Goal: Task Accomplishment & Management: Use online tool/utility

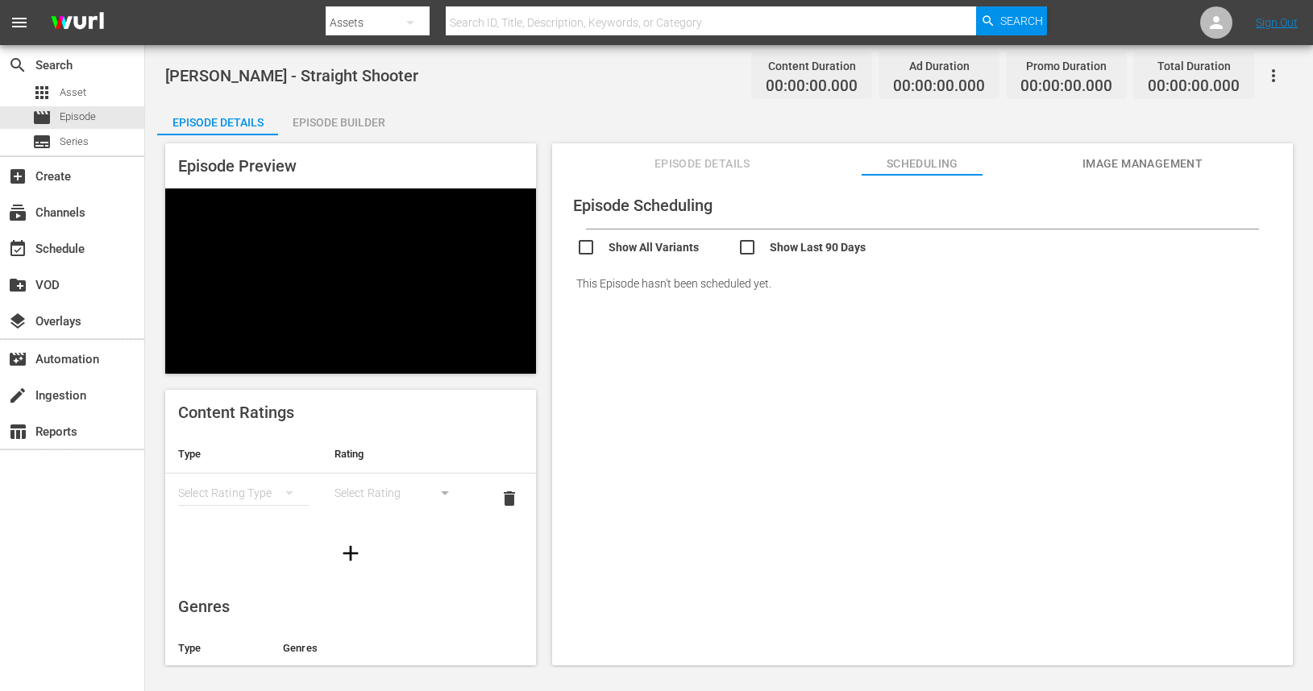
scroll to position [237, 0]
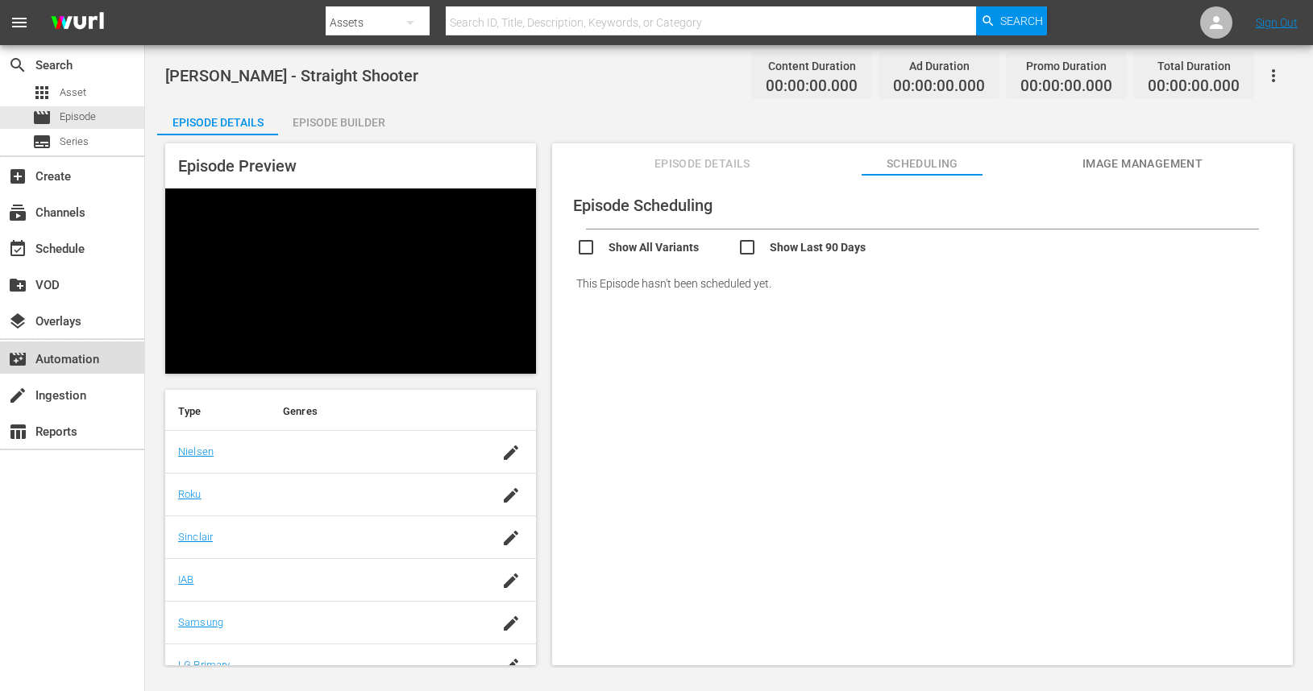
click at [85, 364] on div "movie_filter Automation" at bounding box center [45, 357] width 90 height 15
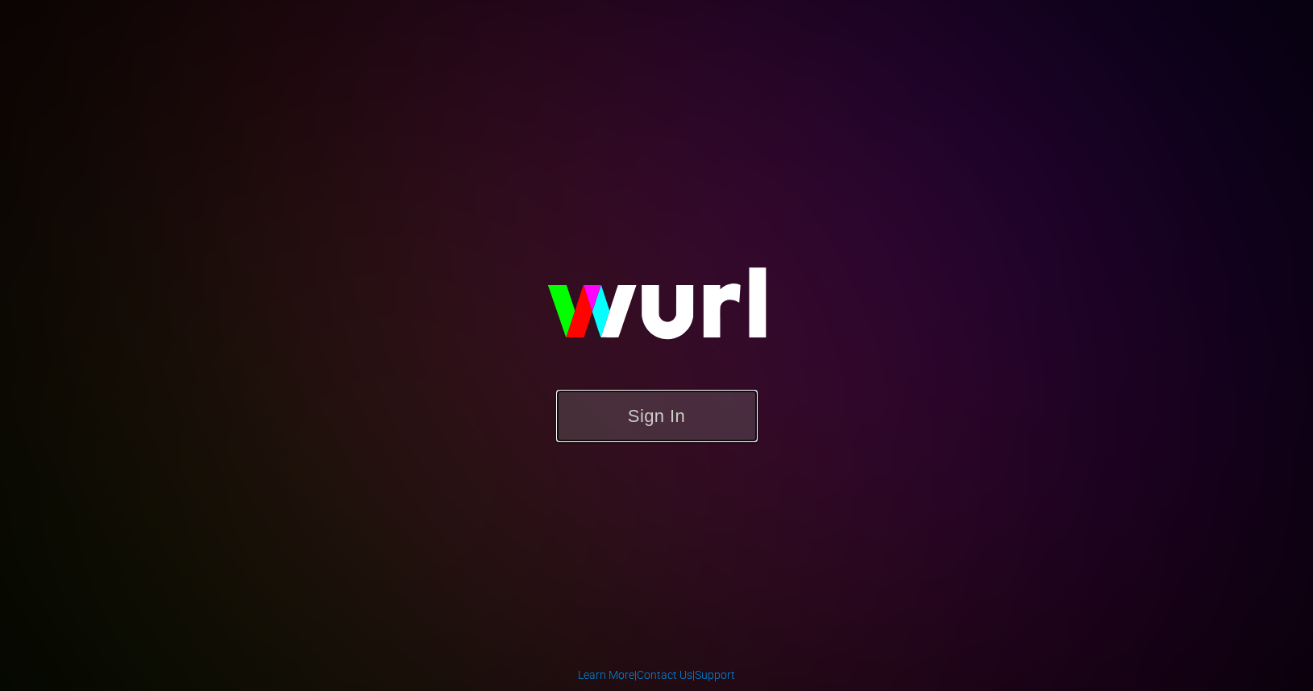
click at [651, 417] on button "Sign In" at bounding box center [656, 416] width 201 height 52
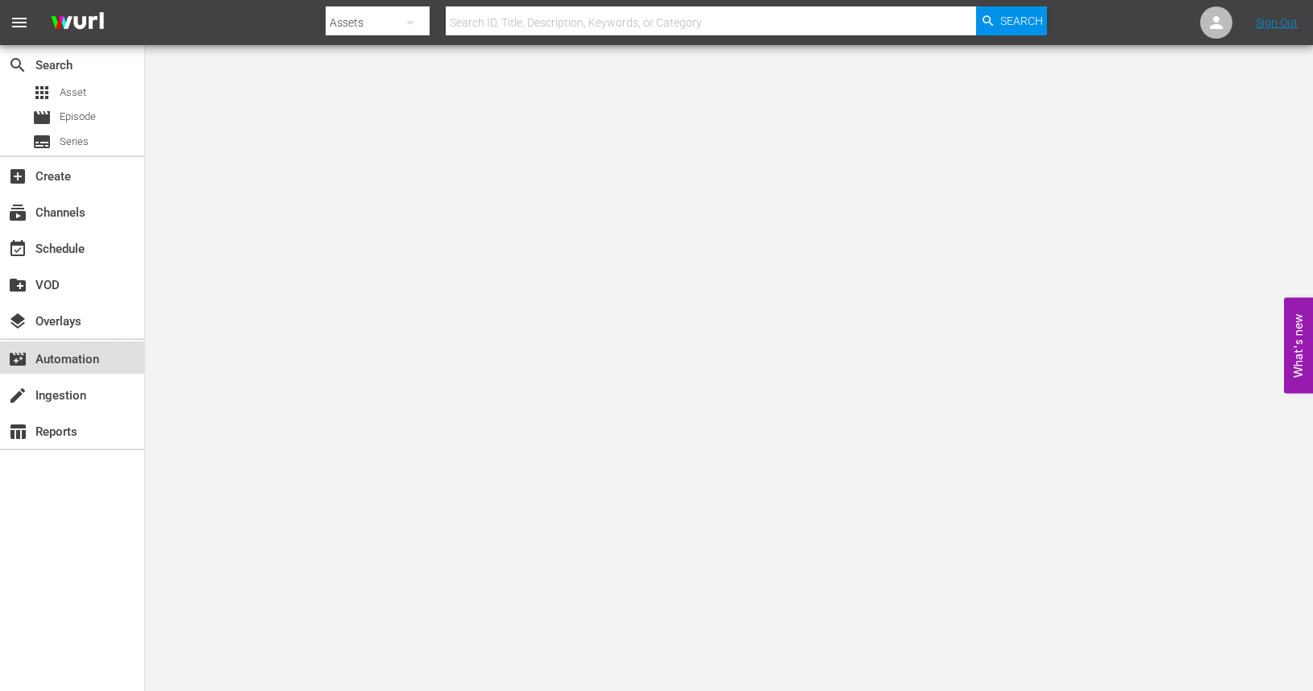
click at [66, 363] on div "movie_filter Automation" at bounding box center [45, 357] width 90 height 15
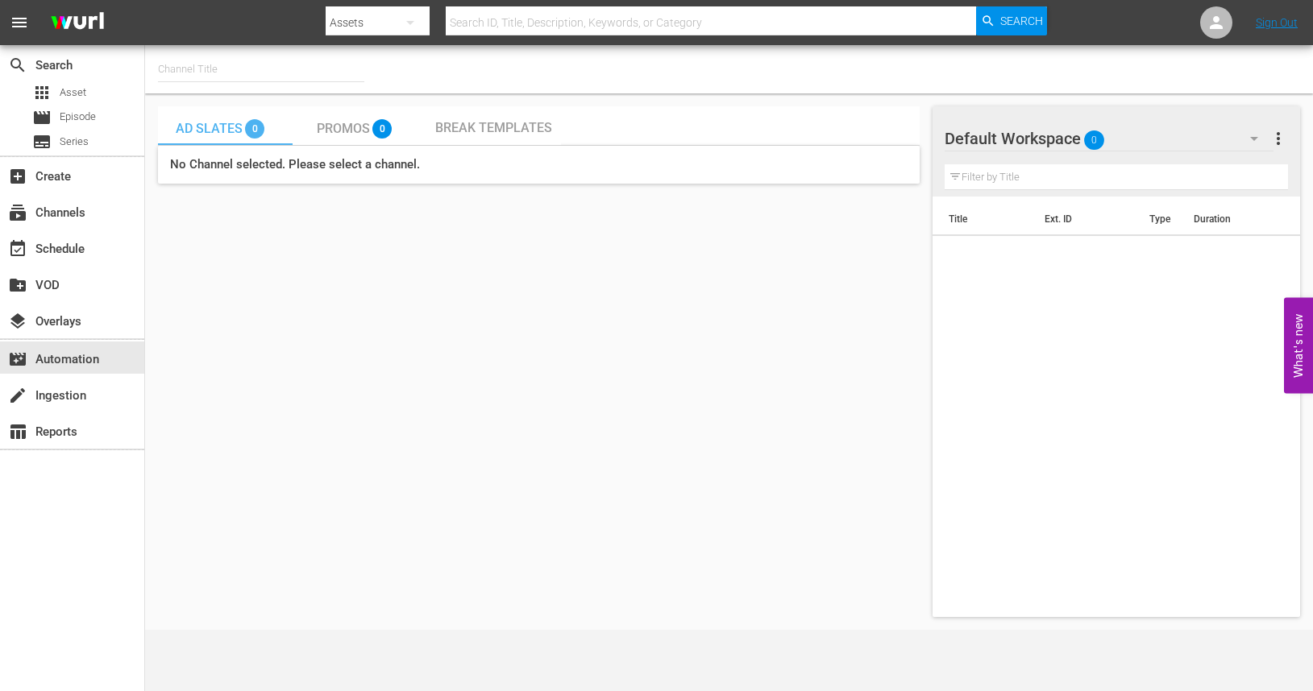
click at [228, 135] on span "Ad Slates" at bounding box center [209, 128] width 67 height 15
click at [339, 131] on span "Promos" at bounding box center [343, 128] width 53 height 15
click at [473, 133] on span "Break Templates" at bounding box center [493, 127] width 117 height 15
click at [215, 125] on span "Ad Slates" at bounding box center [209, 128] width 67 height 15
click at [261, 73] on input "text" at bounding box center [261, 69] width 206 height 39
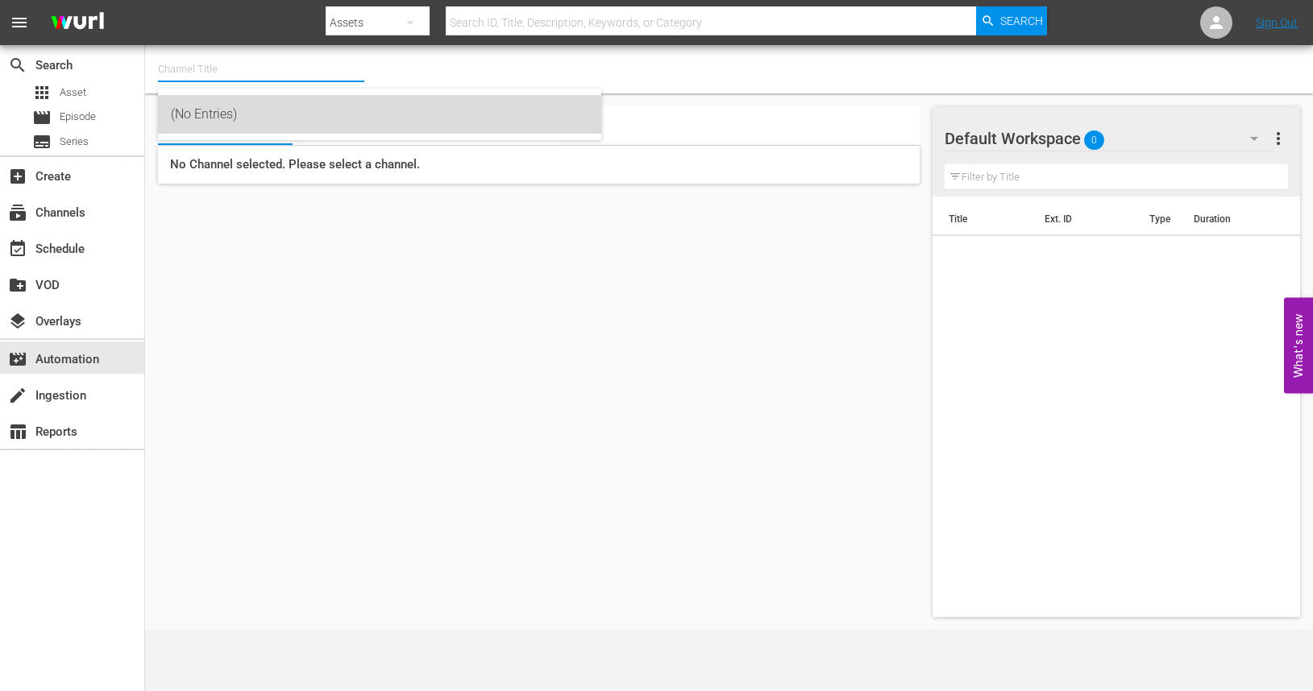
click at [219, 110] on div "(No Entries)" at bounding box center [379, 114] width 417 height 39
type input "(No Entries)"
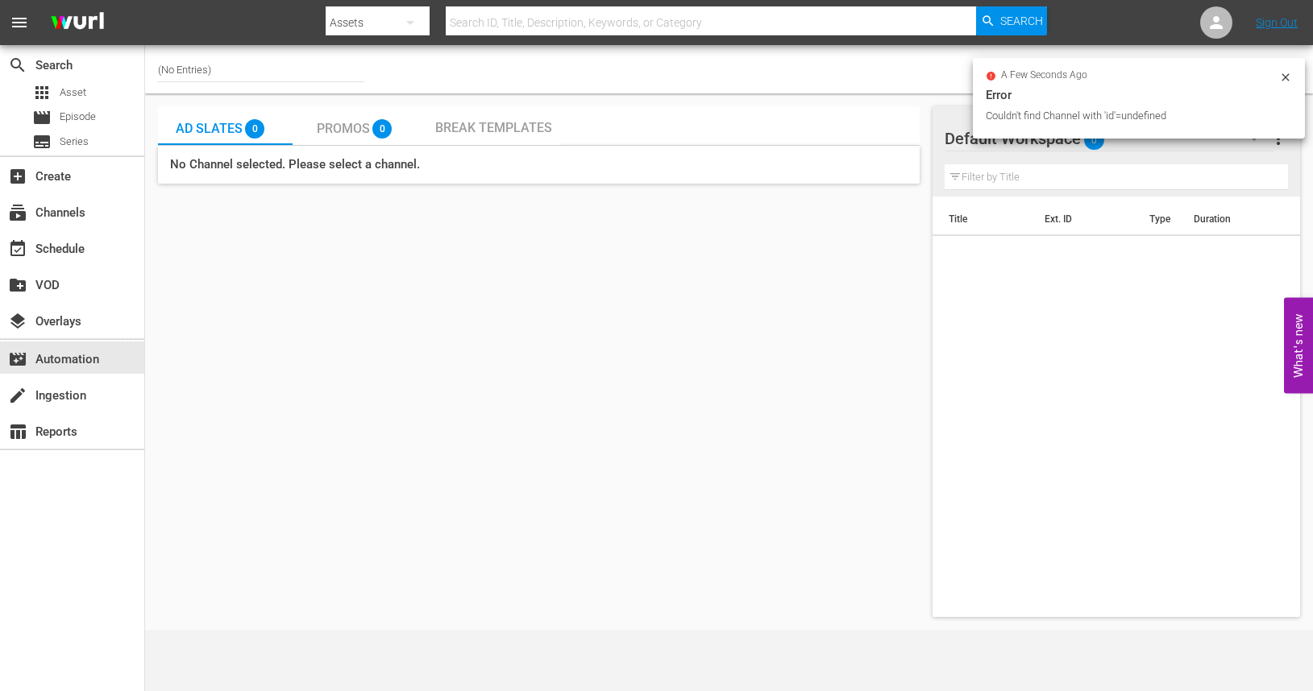
click at [286, 277] on div "Ad Slates 0 Promos 0 Break Templates No Channel selected. Please select a chann…" at bounding box center [538, 361] width 761 height 511
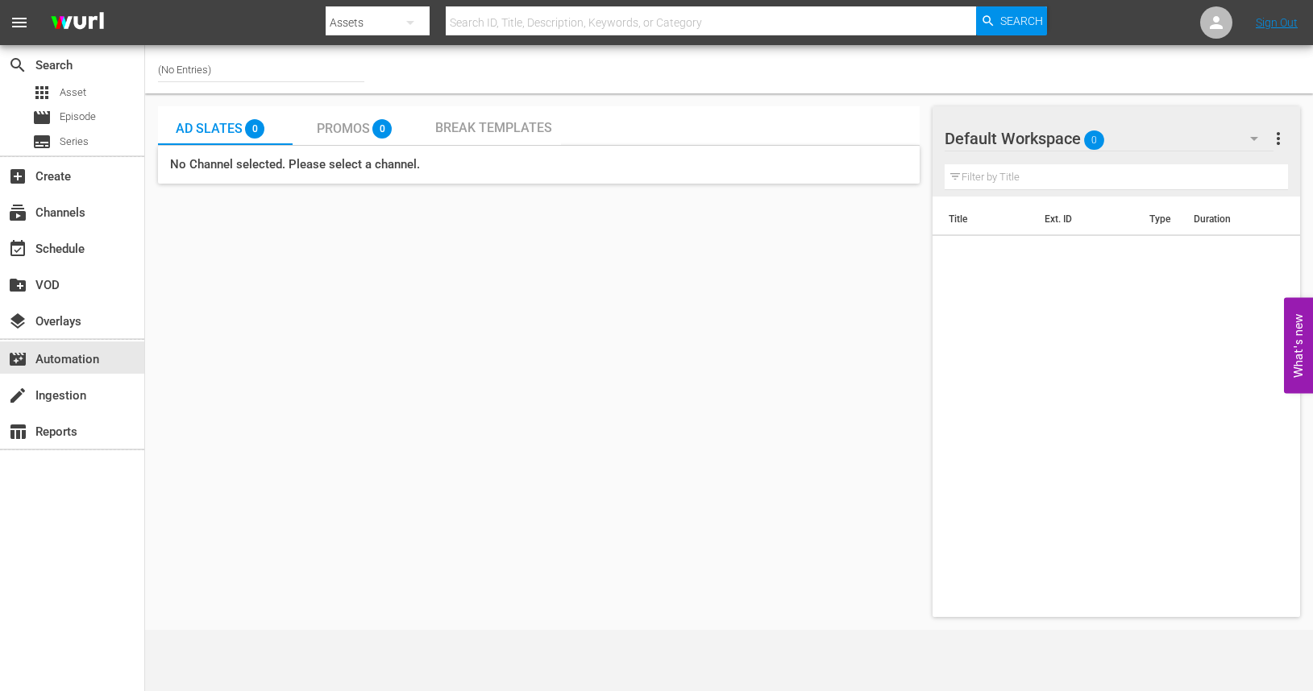
click at [255, 76] on input "(No Entries)" at bounding box center [261, 69] width 206 height 39
click at [199, 65] on input "(No Entries)" at bounding box center [261, 69] width 206 height 39
drag, startPoint x: 230, startPoint y: 66, endPoint x: 96, endPoint y: 66, distance: 133.8
click at [145, 0] on div "search Search apps Asset movie Episode subtitles Series add_box Create subscrip…" at bounding box center [729, 0] width 1168 height 0
click at [198, 66] on input "text" at bounding box center [261, 69] width 206 height 39
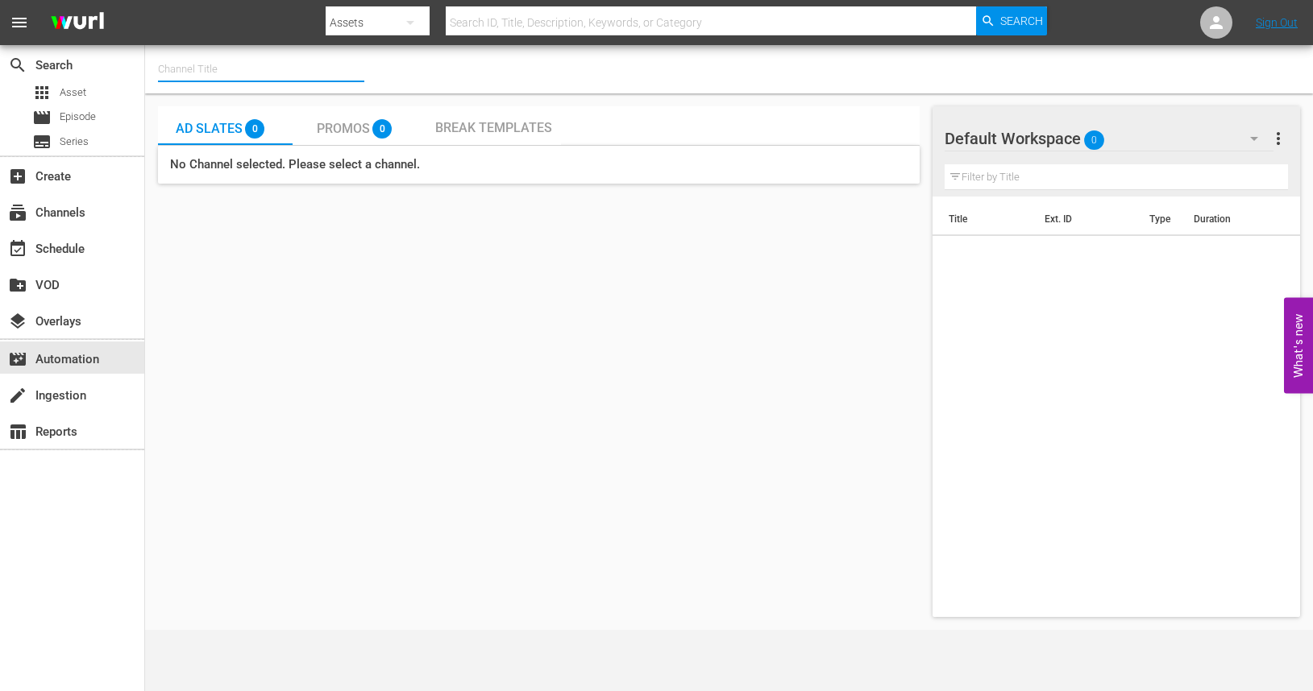
click at [233, 73] on input "text" at bounding box center [261, 69] width 206 height 39
click at [210, 72] on input "text" at bounding box center [261, 69] width 206 height 39
click at [65, 214] on div "subscriptions Channels" at bounding box center [45, 210] width 90 height 15
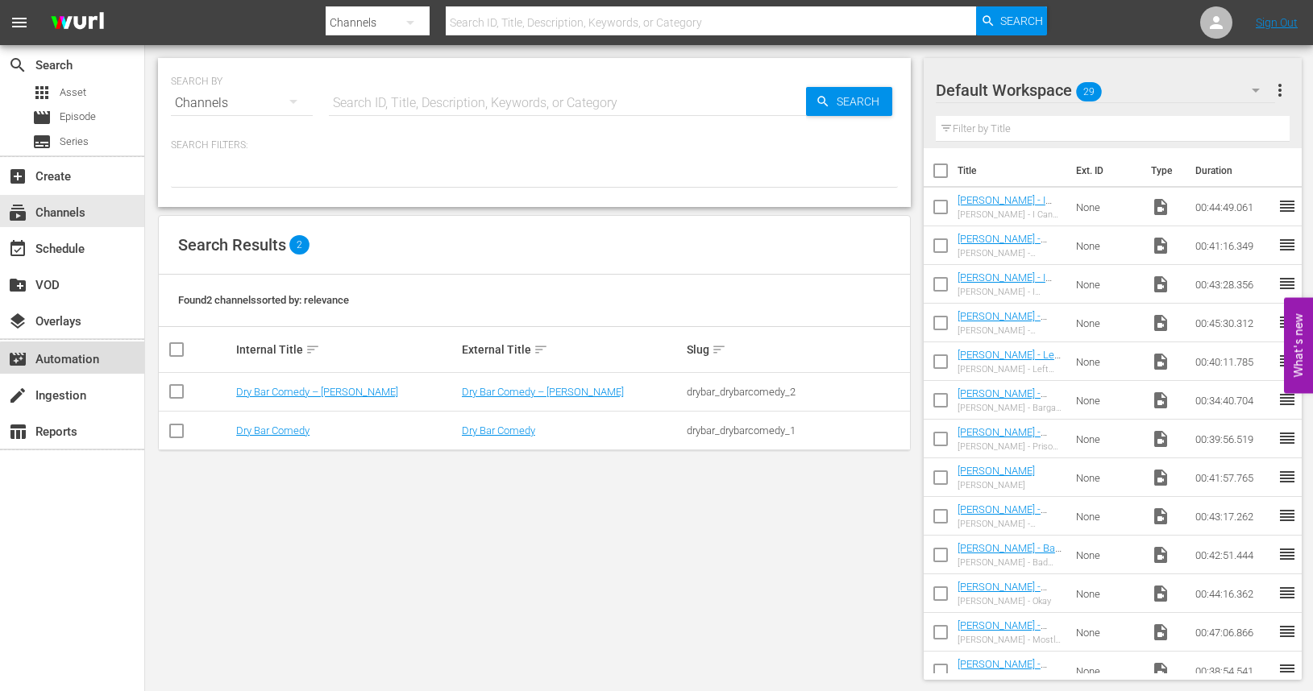
click at [77, 363] on div "movie_filter Automation" at bounding box center [45, 357] width 90 height 15
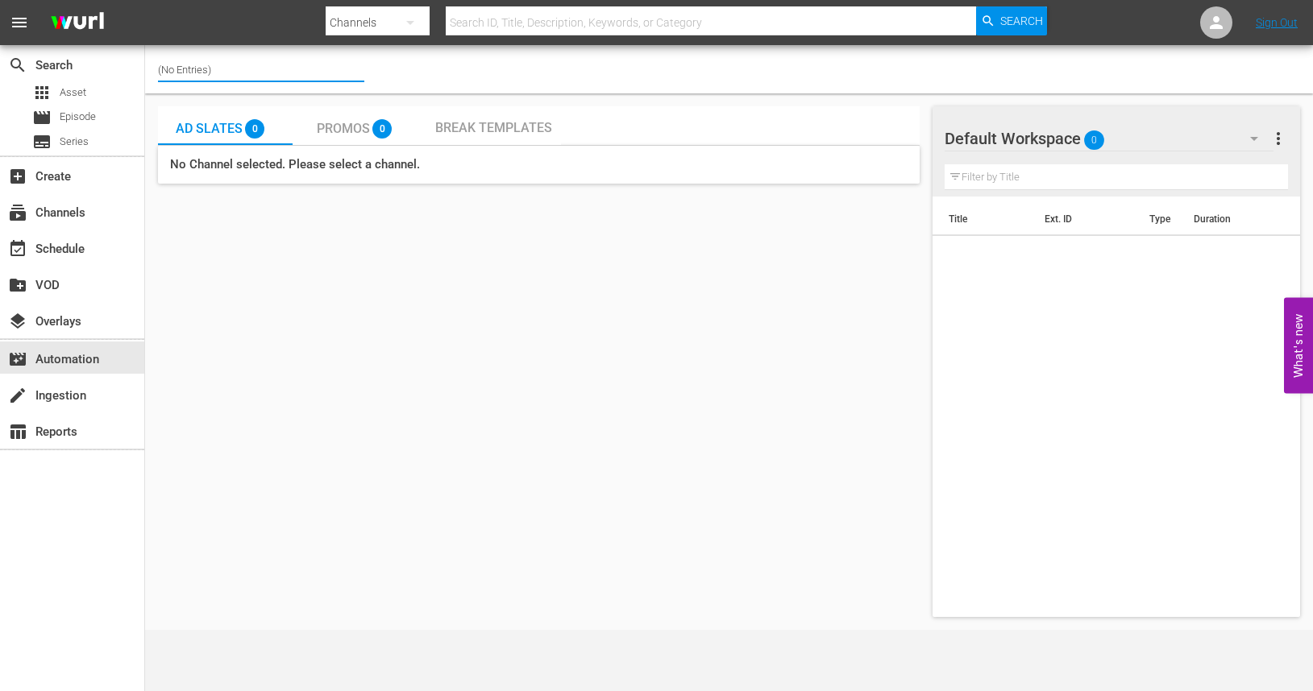
click at [248, 69] on input "(No Entries)" at bounding box center [261, 69] width 206 height 39
drag, startPoint x: 248, startPoint y: 69, endPoint x: 170, endPoint y: 67, distance: 78.2
click at [168, 67] on input "(No Entries)" at bounding box center [261, 69] width 206 height 39
click at [413, 20] on icon "button" at bounding box center [409, 22] width 19 height 19
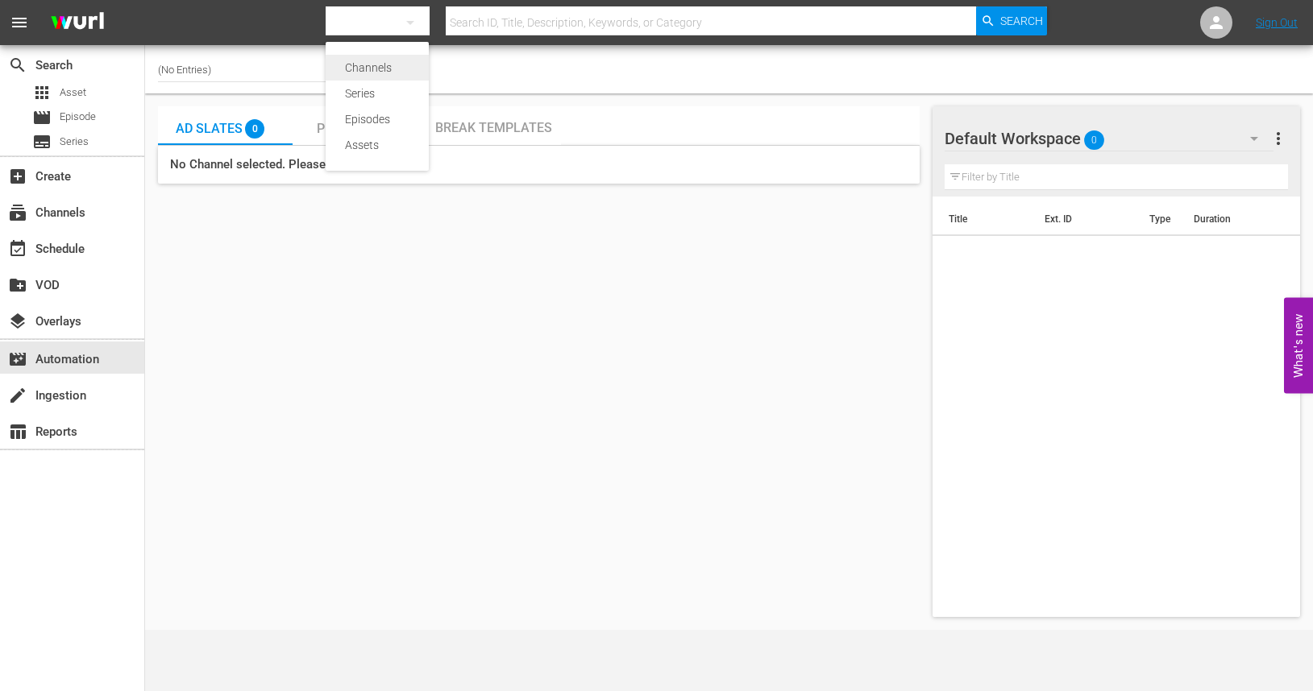
click at [384, 63] on div "Channels" at bounding box center [377, 68] width 64 height 26
click at [238, 68] on input "(No Entries)" at bounding box center [261, 69] width 206 height 39
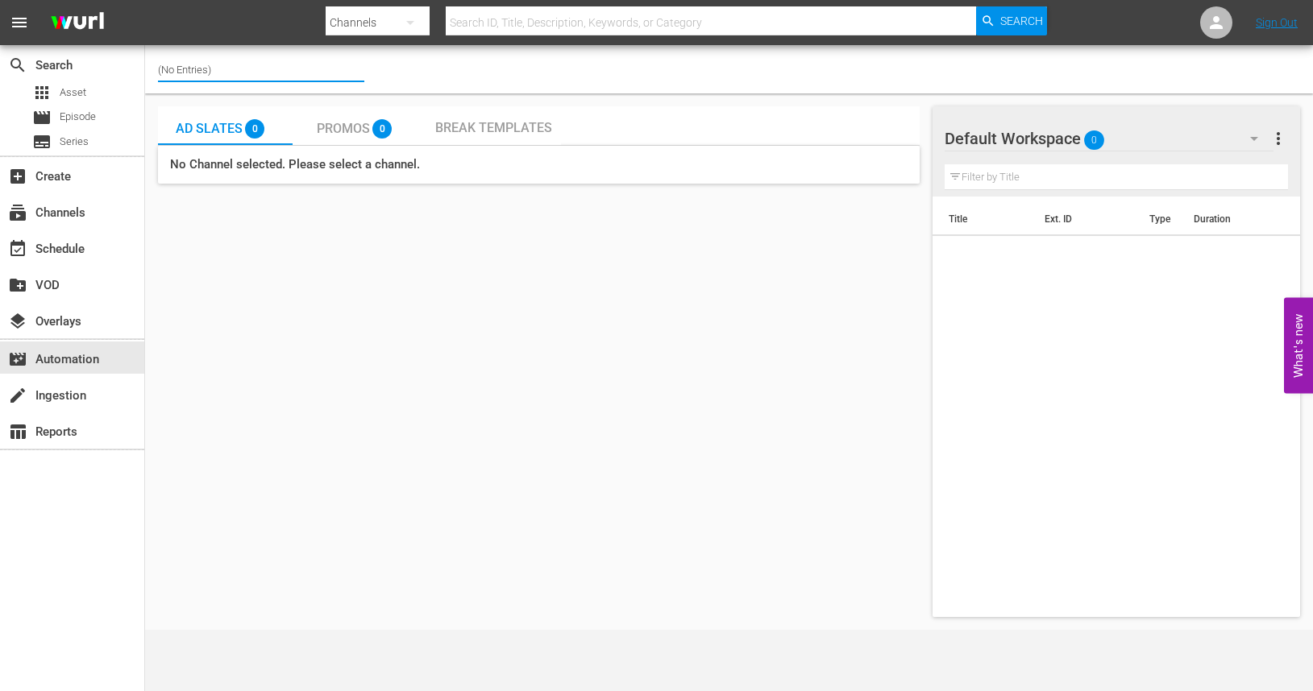
drag, startPoint x: 238, startPoint y: 68, endPoint x: 155, endPoint y: 64, distance: 83.1
click at [155, 64] on div "Channel Title (No Entries)" at bounding box center [729, 69] width 1168 height 48
paste input "Dry Bar Comedy"
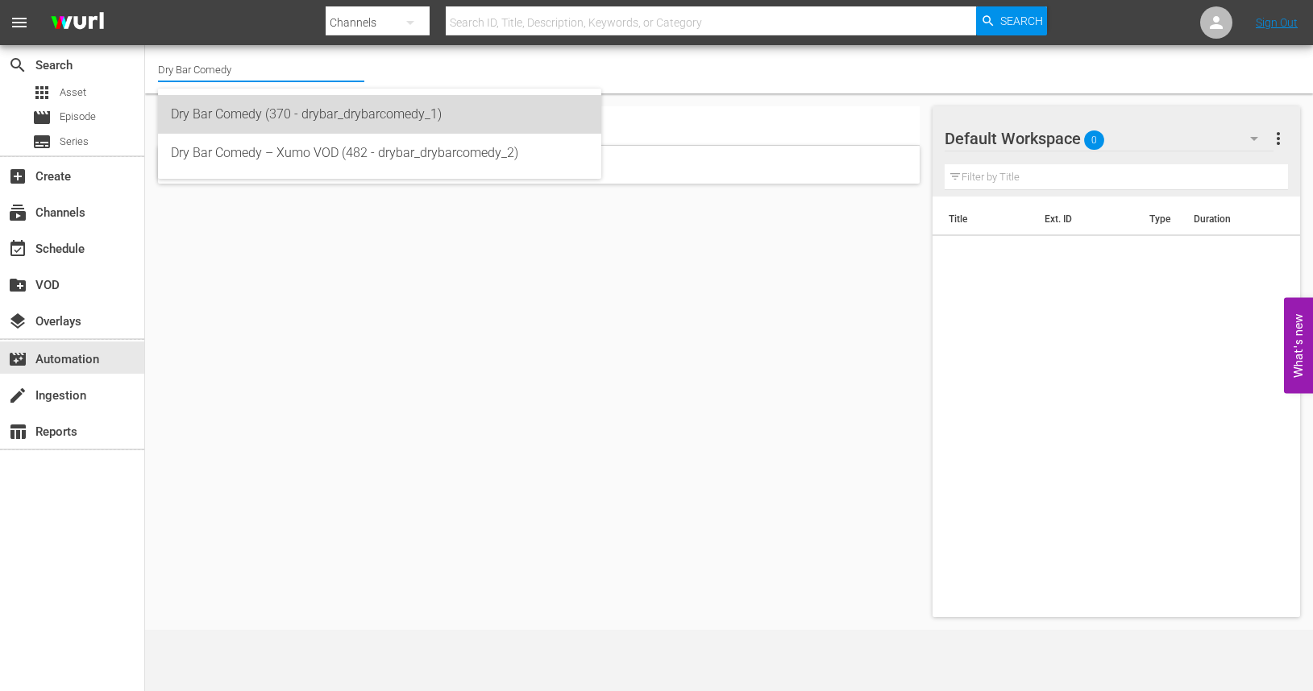
click at [227, 114] on div "Dry Bar Comedy (370 - drybar_drybarcomedy_1)" at bounding box center [379, 114] width 417 height 39
type input "Dry Bar Comedy (370 - drybar_drybarcomedy_1)"
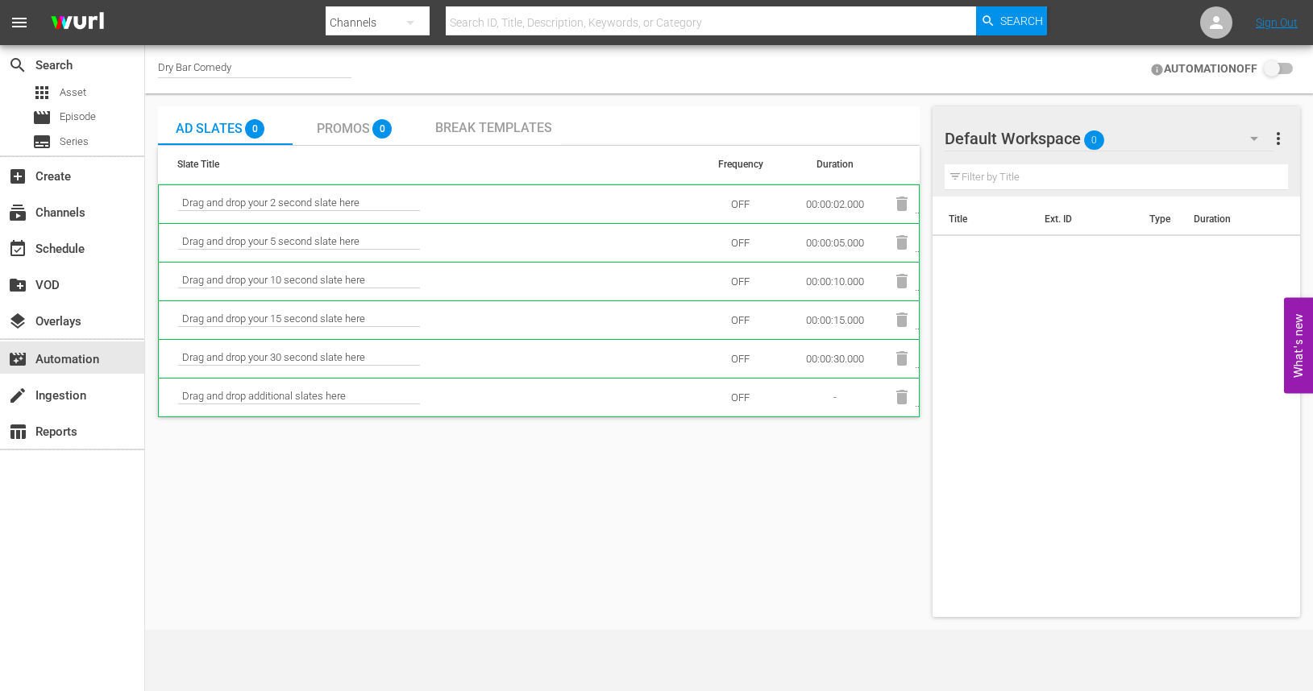
click at [302, 201] on span "Drag and drop your 2 second slate here" at bounding box center [299, 204] width 242 height 15
click at [366, 210] on span "Drag and drop your 2 second slate here" at bounding box center [299, 204] width 242 height 15
click at [251, 64] on div "Dry Bar Comedy" at bounding box center [254, 69] width 193 height 17
click at [731, 209] on td "OFF" at bounding box center [739, 204] width 89 height 39
click at [1266, 75] on input "checkbox" at bounding box center [1274, 69] width 35 height 19
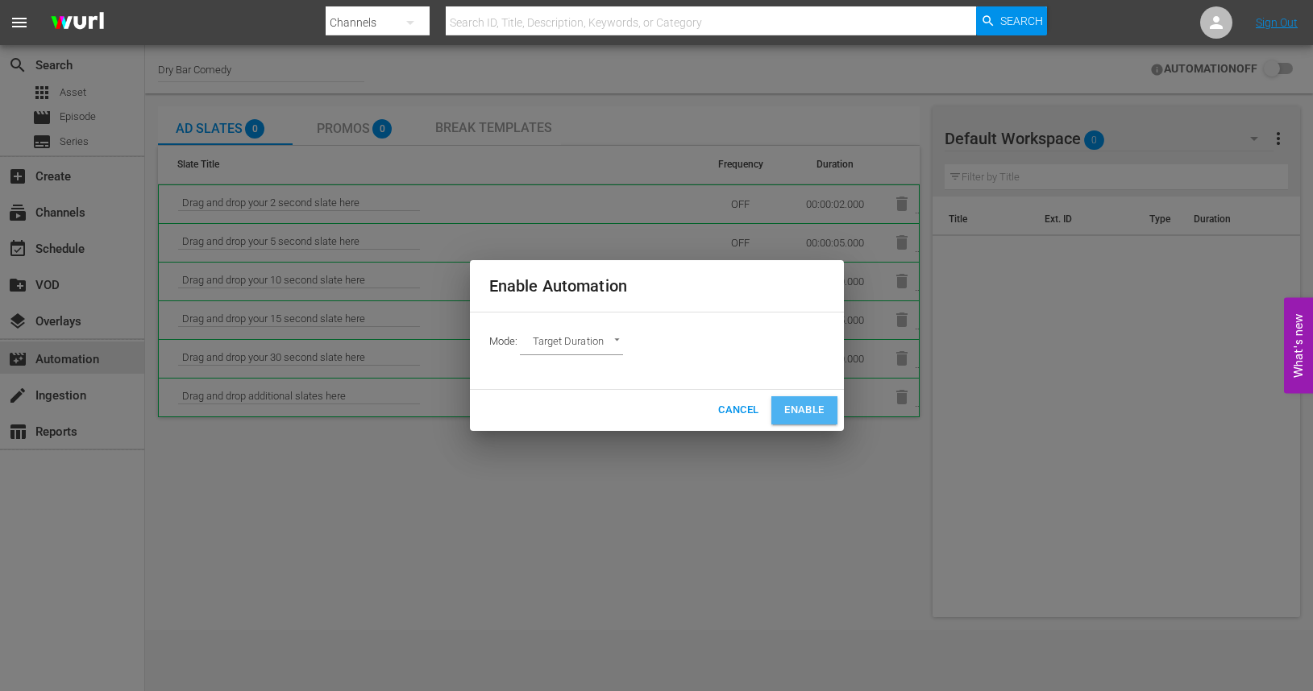
click at [789, 414] on span "Enable" at bounding box center [803, 410] width 39 height 19
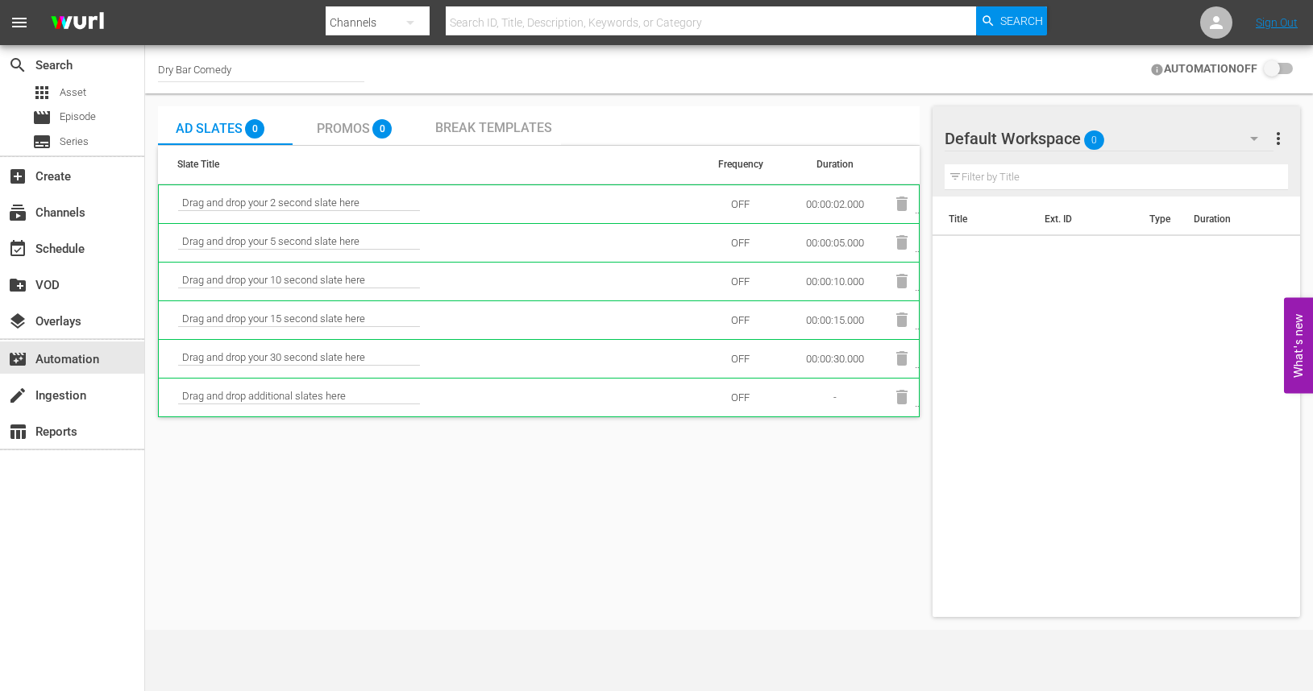
click at [744, 210] on td "OFF" at bounding box center [739, 204] width 89 height 39
click at [737, 200] on td "OFF" at bounding box center [739, 204] width 89 height 39
click at [1280, 71] on input "checkbox" at bounding box center [1274, 69] width 35 height 19
checkbox input "false"
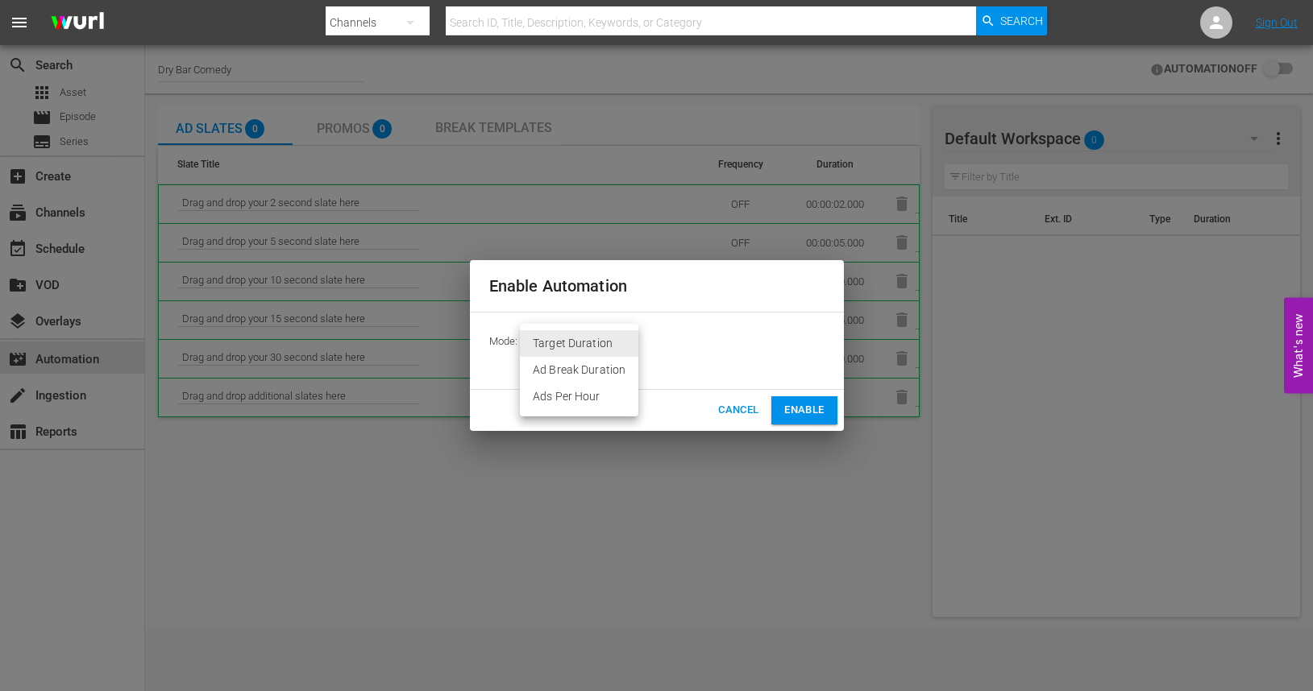
click at [619, 342] on body "menu Search By Channels Search ID, Title, Description, Keywords, or Category Se…" at bounding box center [656, 345] width 1313 height 691
click at [622, 376] on li "Ad Break Duration" at bounding box center [579, 370] width 118 height 27
type input "AD_BREAK_DURATION"
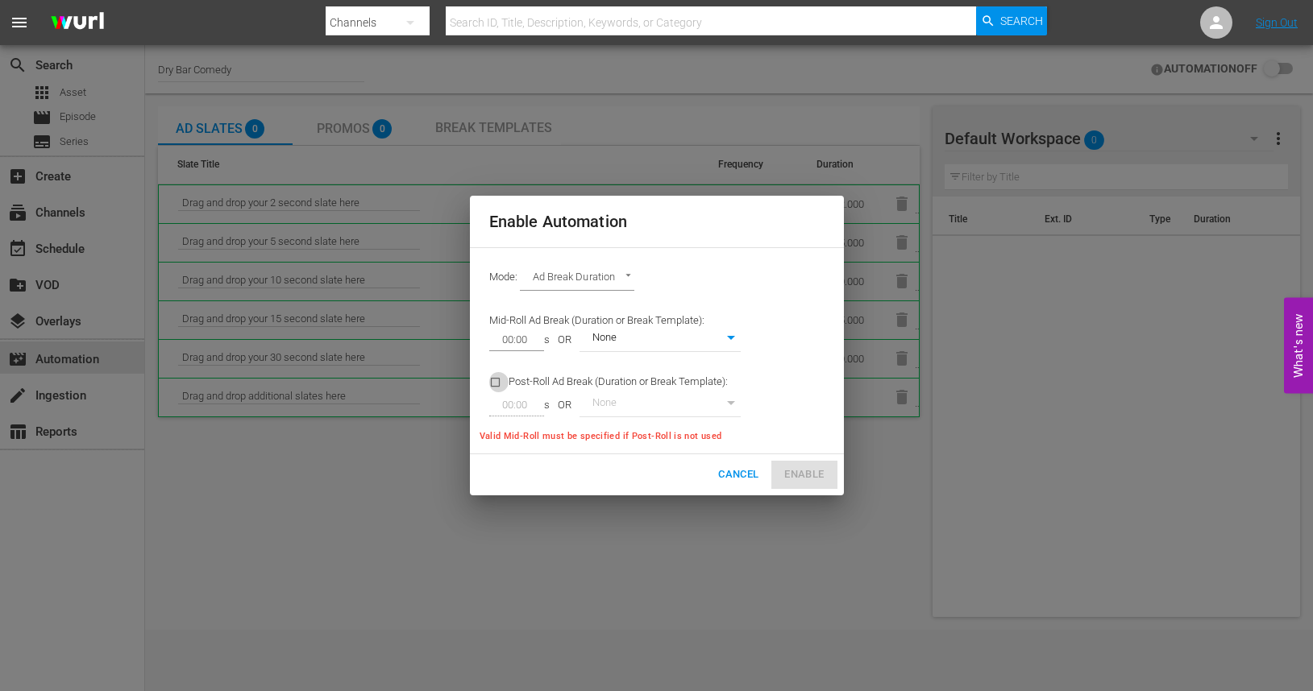
click at [495, 384] on input "checkbox" at bounding box center [498, 386] width 19 height 22
checkbox input "true"
drag, startPoint x: 533, startPoint y: 405, endPoint x: 515, endPoint y: 404, distance: 17.7
click at [515, 404] on input "00:00" at bounding box center [513, 405] width 48 height 23
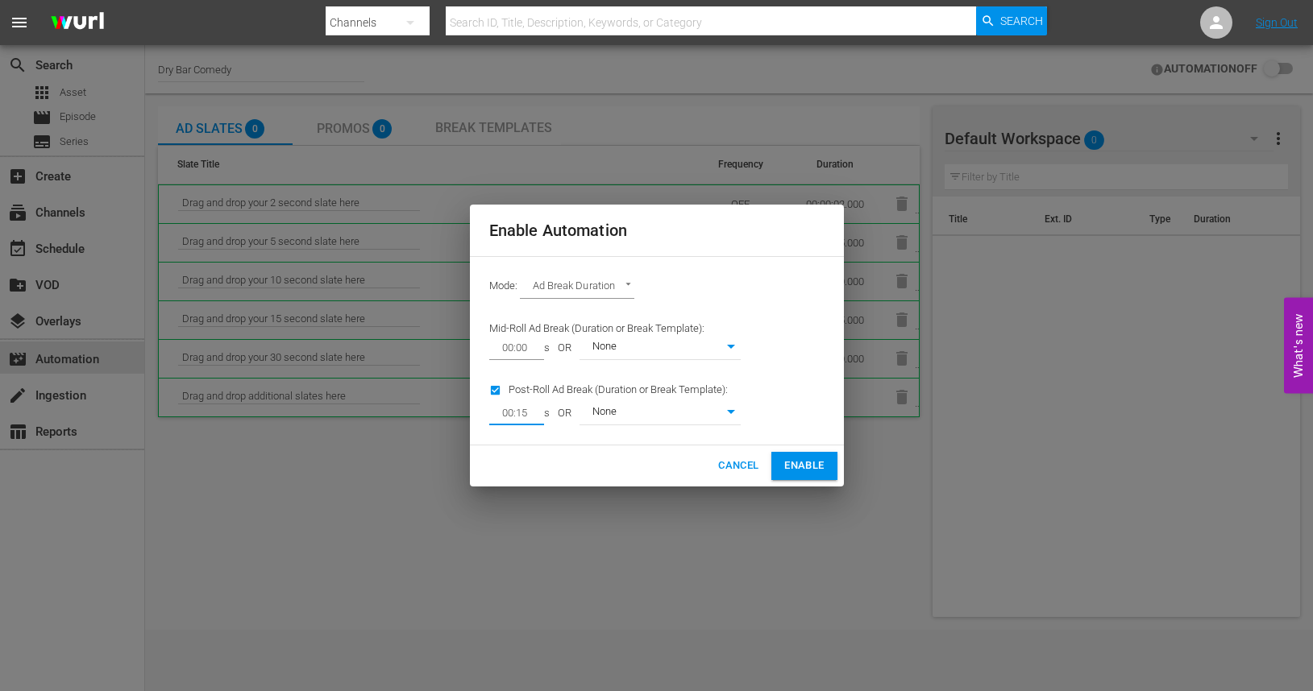
type input "00:15"
click at [666, 448] on div "Cancel Enable" at bounding box center [657, 466] width 374 height 41
click at [733, 414] on body "menu Search By Channels Search ID, Title, Description, Keywords, or Category Se…" at bounding box center [656, 345] width 1313 height 691
click at [787, 391] on div at bounding box center [656, 345] width 1313 height 691
click at [799, 468] on span "Enable" at bounding box center [803, 466] width 39 height 19
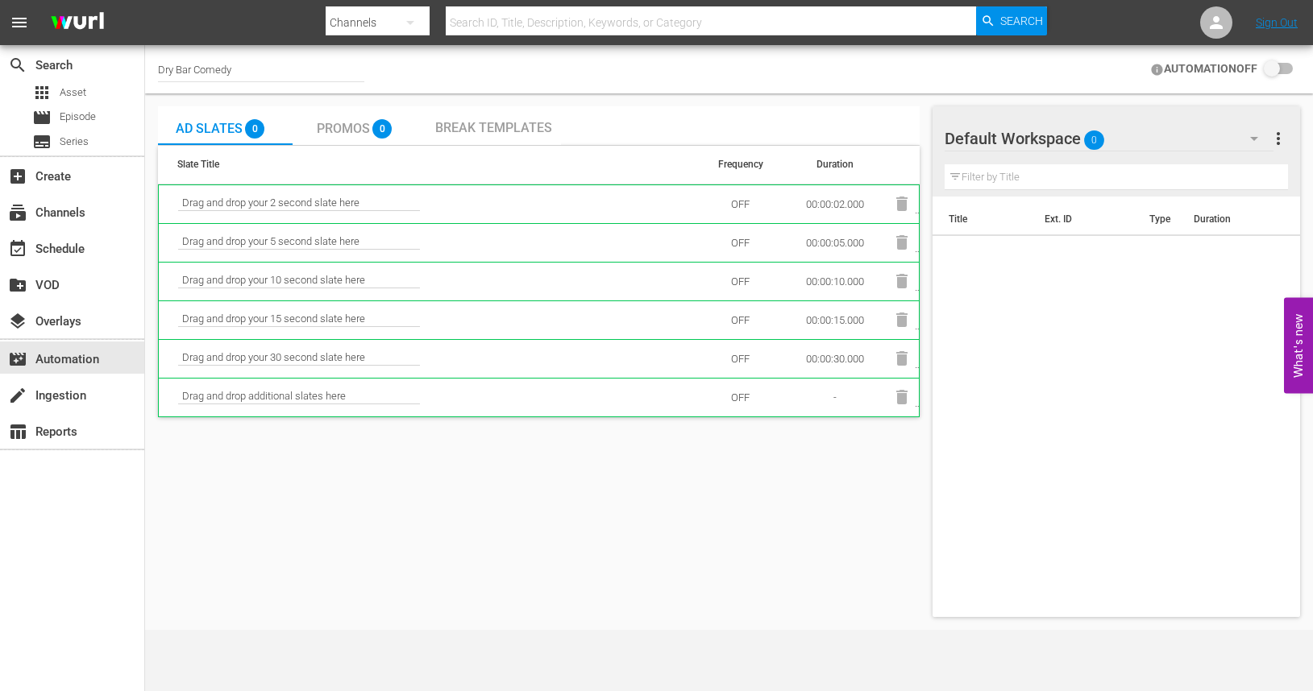
click at [901, 262] on td at bounding box center [902, 281] width 34 height 39
click at [901, 335] on td at bounding box center [902, 320] width 34 height 39
click at [356, 123] on span "Promos" at bounding box center [343, 128] width 53 height 15
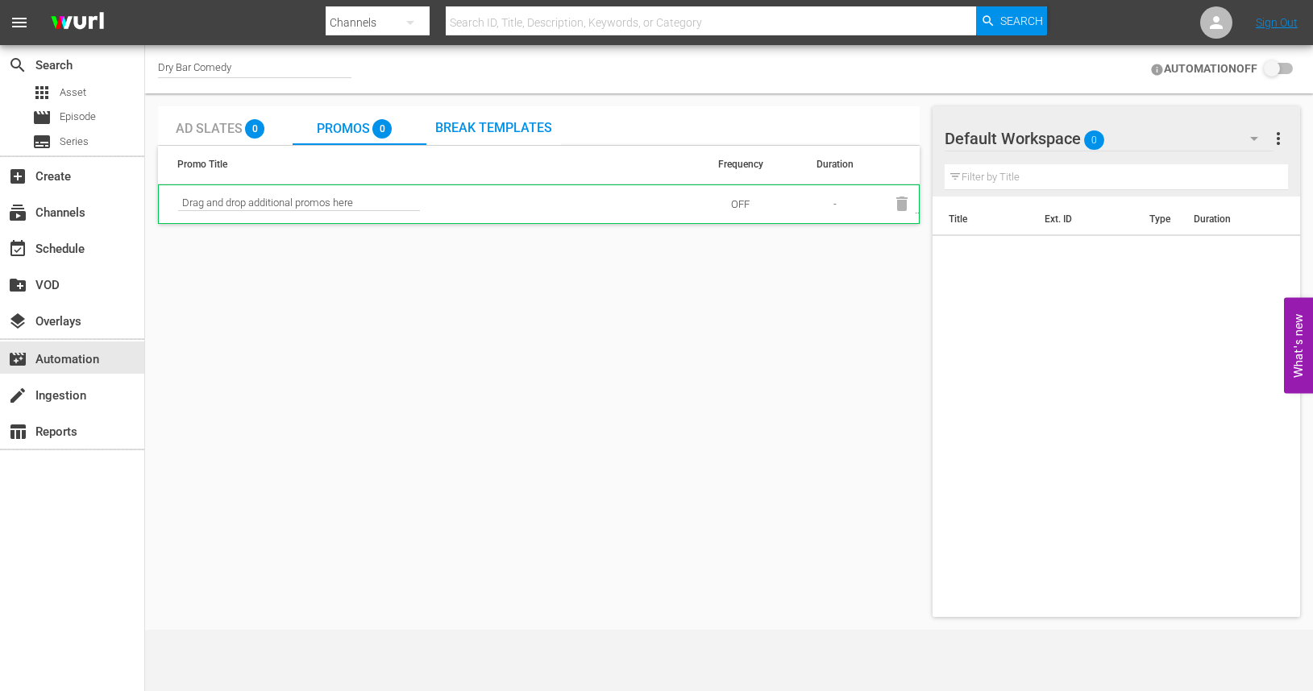
click at [521, 125] on span "Break Templates" at bounding box center [493, 127] width 117 height 15
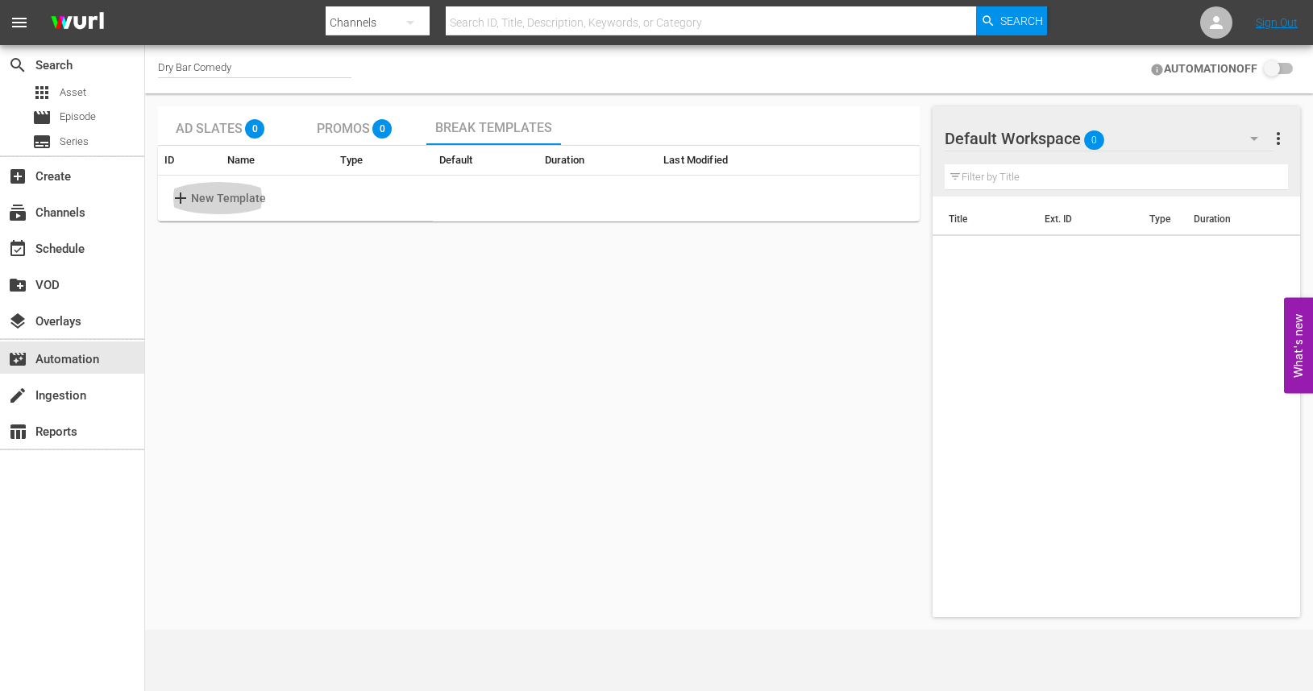
click at [188, 201] on span "add" at bounding box center [181, 198] width 20 height 19
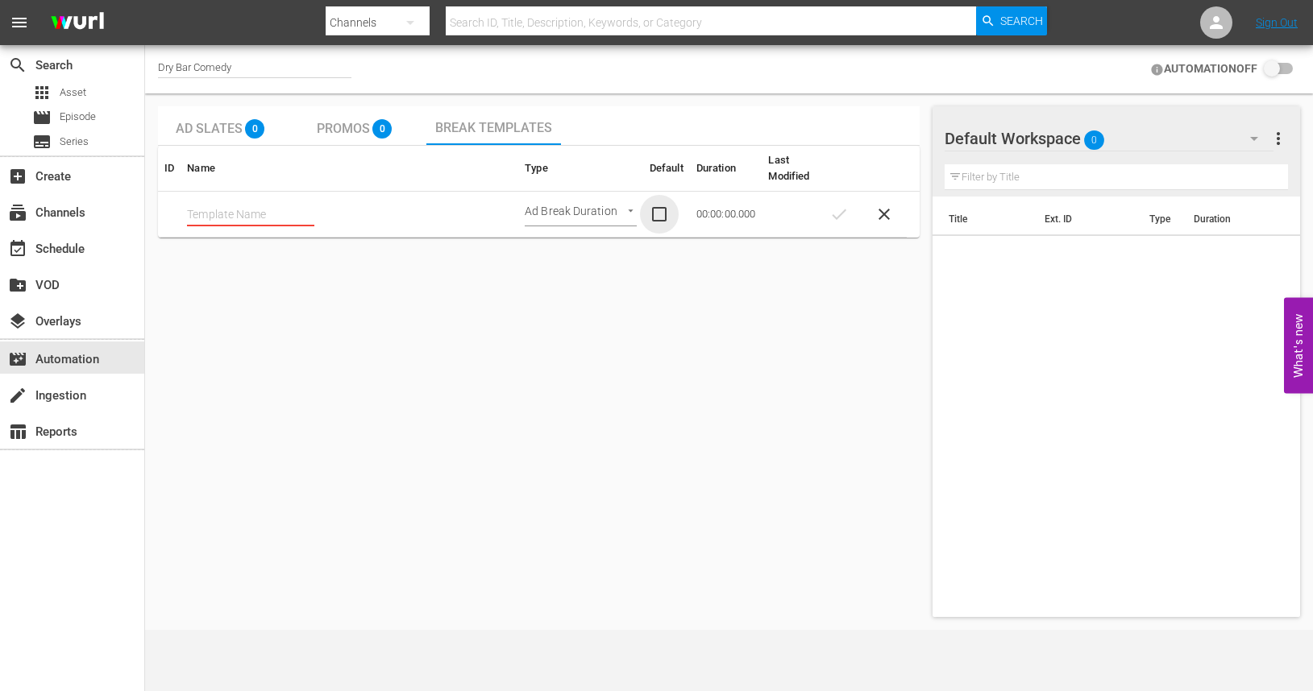
click at [662, 215] on input "checkbox" at bounding box center [666, 214] width 34 height 19
checkbox input "true"
click at [238, 214] on input "text" at bounding box center [250, 214] width 127 height 24
click at [626, 212] on body "menu Search By Channels Search ID, Title, Description, Keywords, or Category Se…" at bounding box center [656, 345] width 1313 height 691
click at [503, 252] on div at bounding box center [656, 345] width 1313 height 691
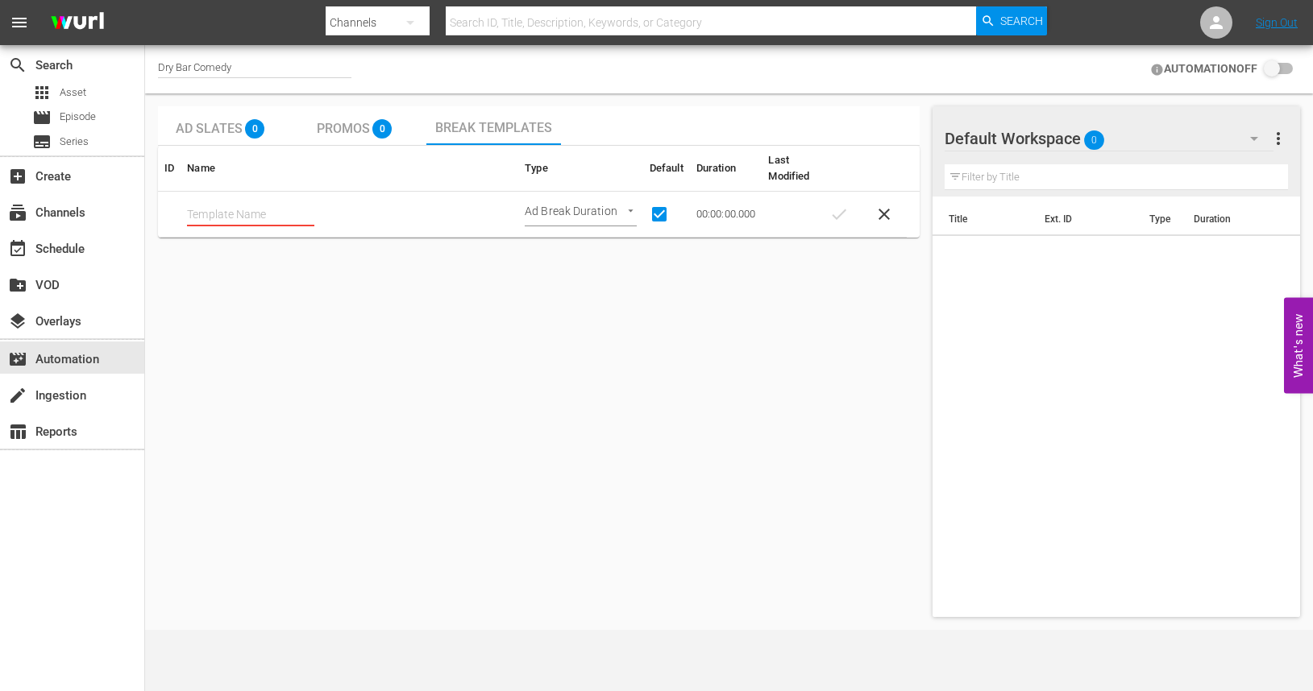
click at [284, 218] on input "text" at bounding box center [250, 214] width 127 height 24
type input "Placeholders"
click at [840, 214] on span "check" at bounding box center [838, 214] width 19 height 19
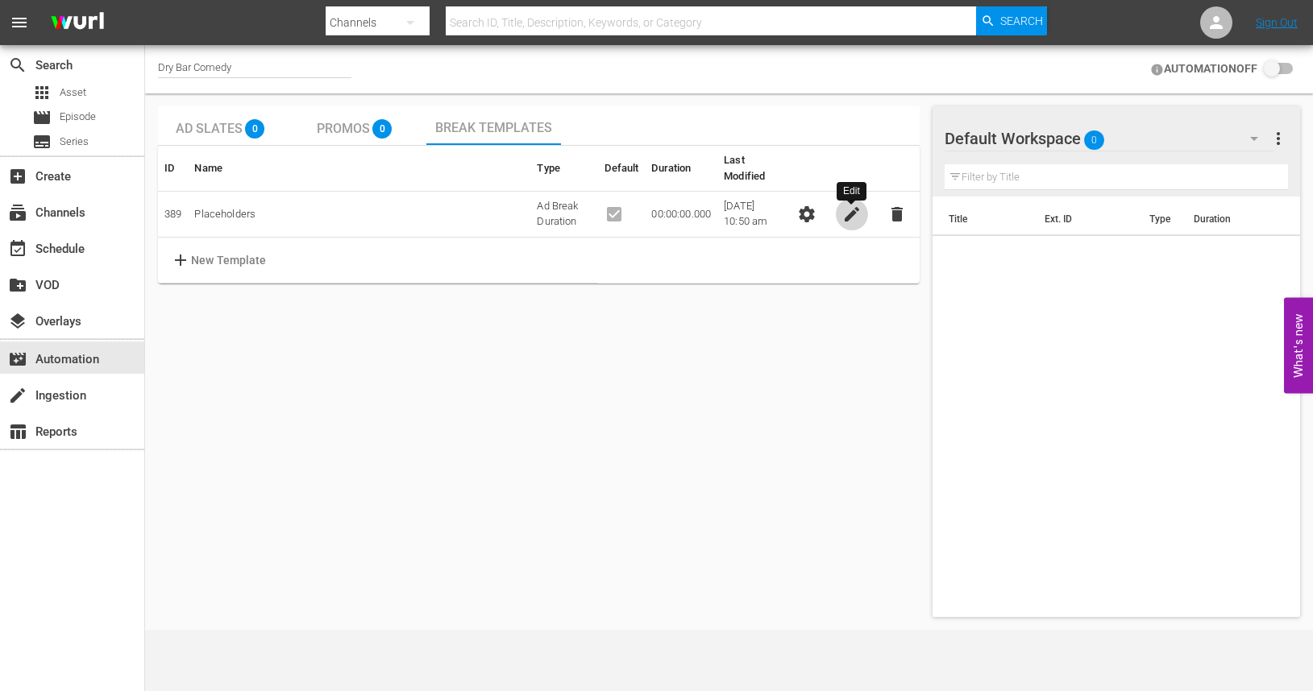
click at [849, 218] on span "edit" at bounding box center [851, 214] width 19 height 19
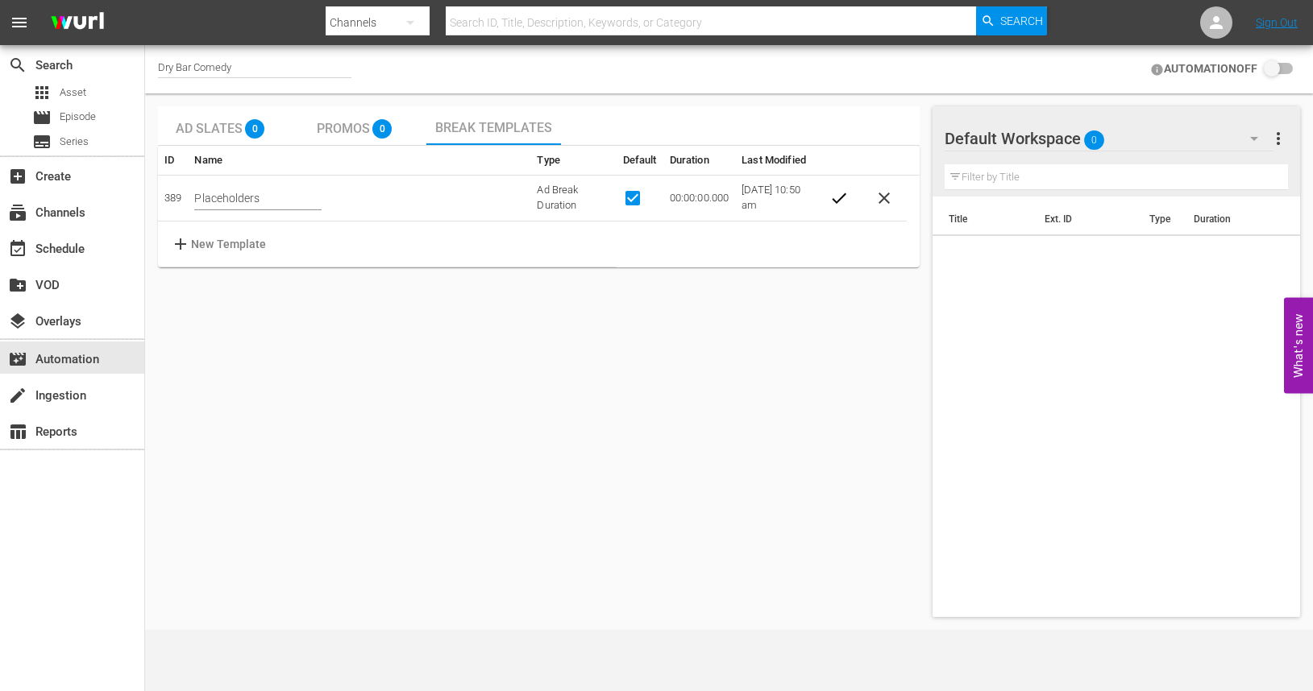
click at [690, 197] on td "00:00:00.000" at bounding box center [699, 199] width 73 height 46
click at [689, 200] on td "00:00:00.000" at bounding box center [699, 199] width 73 height 46
click at [684, 201] on td "00:00:00.000" at bounding box center [699, 199] width 73 height 46
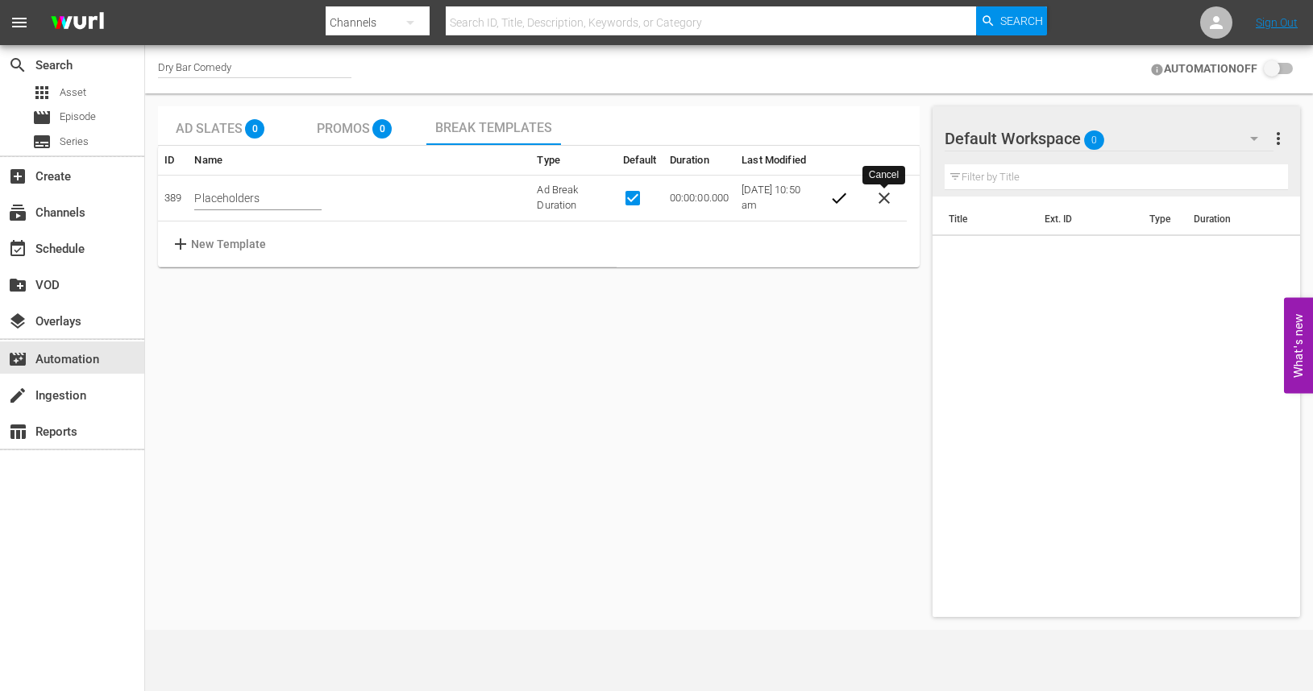
click at [886, 197] on span "close" at bounding box center [883, 198] width 19 height 19
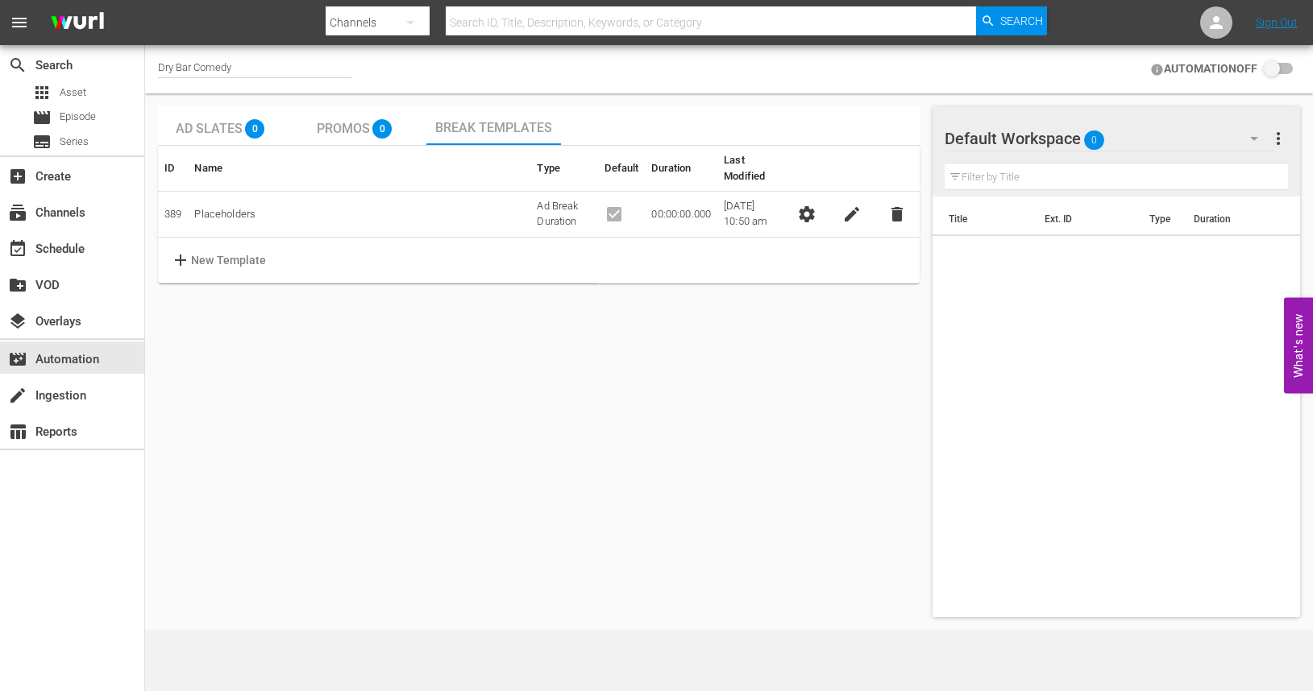
click at [676, 210] on td "00:00:00.000" at bounding box center [681, 215] width 73 height 46
click at [683, 212] on td "00:00:00.000" at bounding box center [681, 215] width 73 height 46
click at [806, 215] on span "settings" at bounding box center [806, 214] width 19 height 19
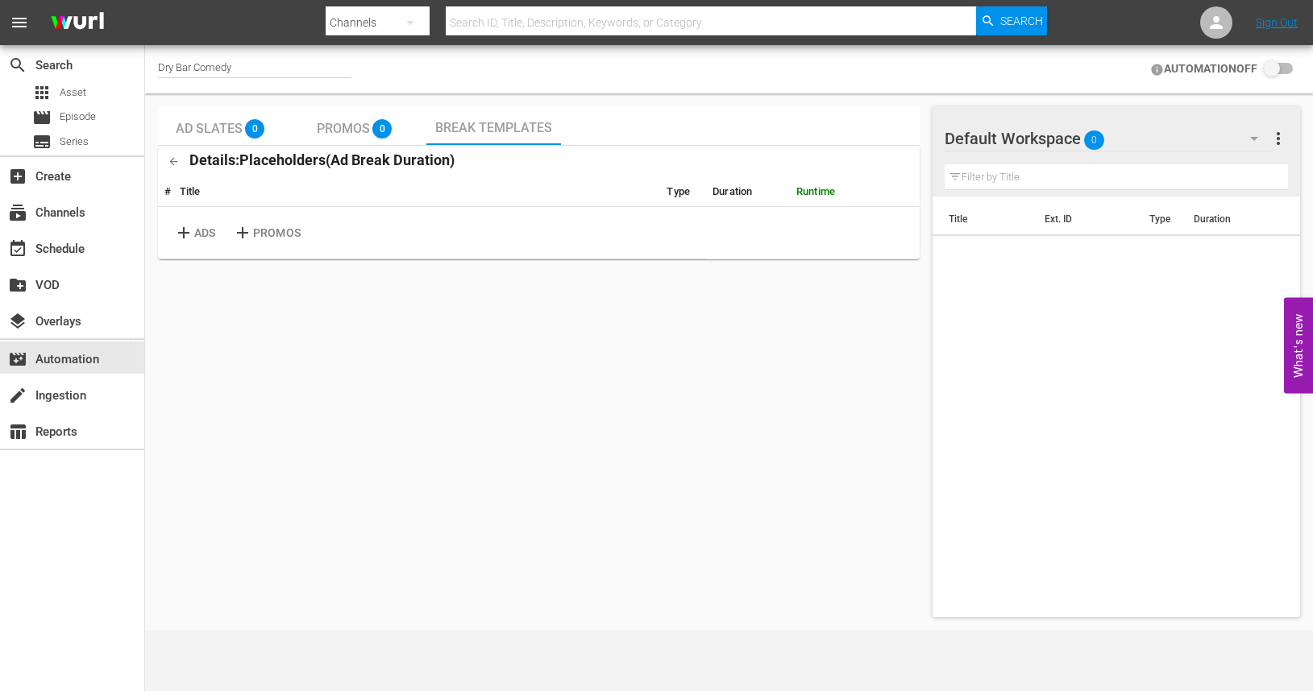
click at [192, 230] on span "add" at bounding box center [184, 232] width 20 height 19
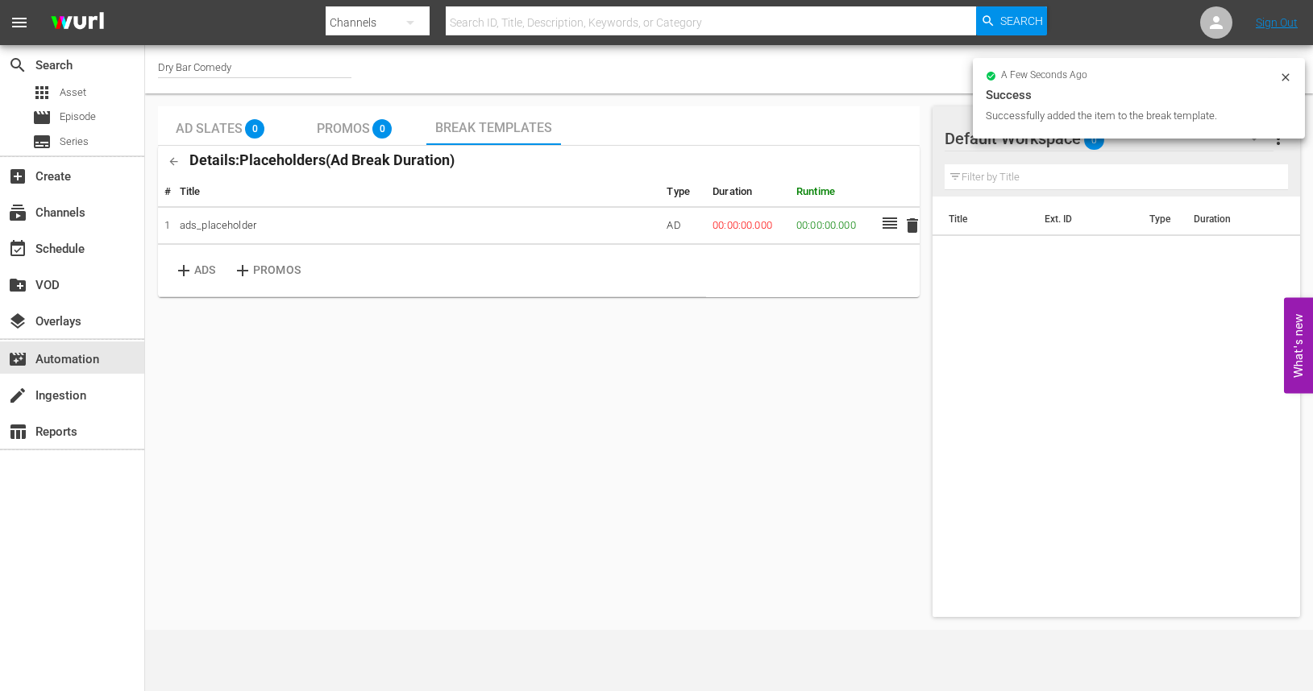
click at [743, 229] on td "00:00:00.000" at bounding box center [748, 226] width 84 height 38
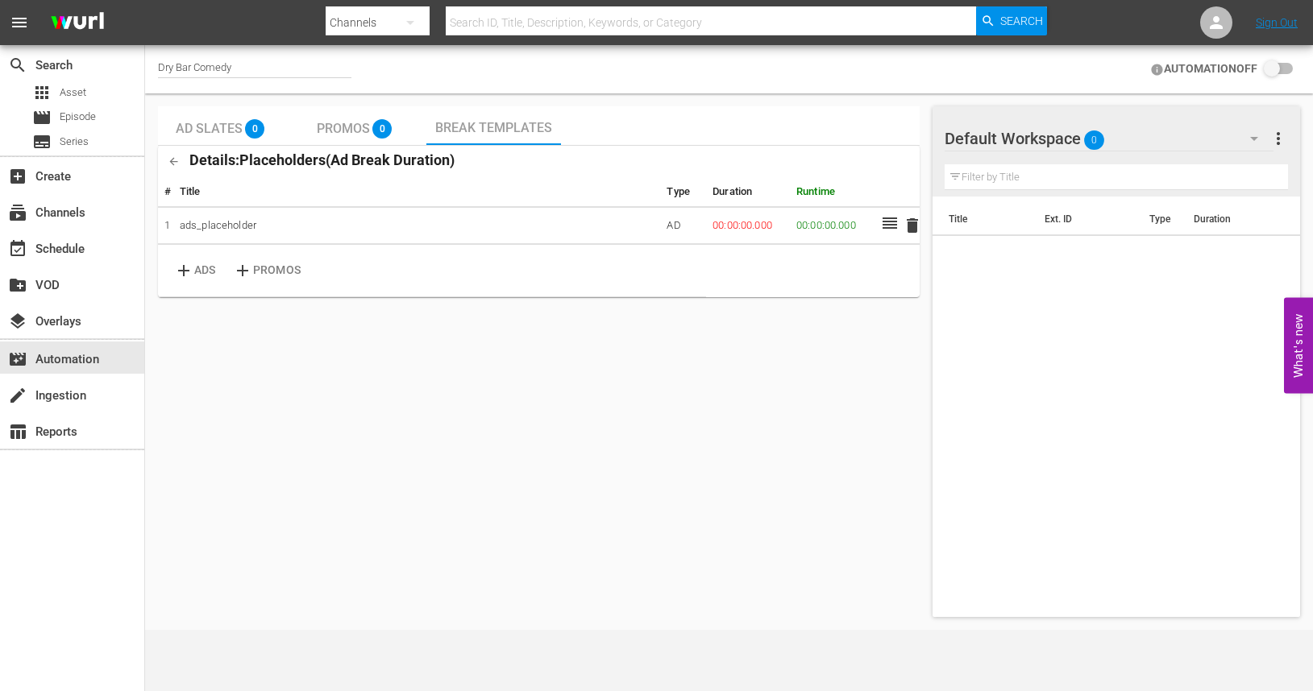
click at [828, 222] on td "00:00:00.000" at bounding box center [832, 226] width 84 height 38
click at [831, 229] on td "00:00:00.000" at bounding box center [832, 226] width 84 height 38
click at [901, 226] on td "delete" at bounding box center [907, 226] width 23 height 38
click at [891, 226] on icon at bounding box center [889, 223] width 19 height 19
click at [747, 227] on td "00:00:00.000" at bounding box center [748, 226] width 84 height 38
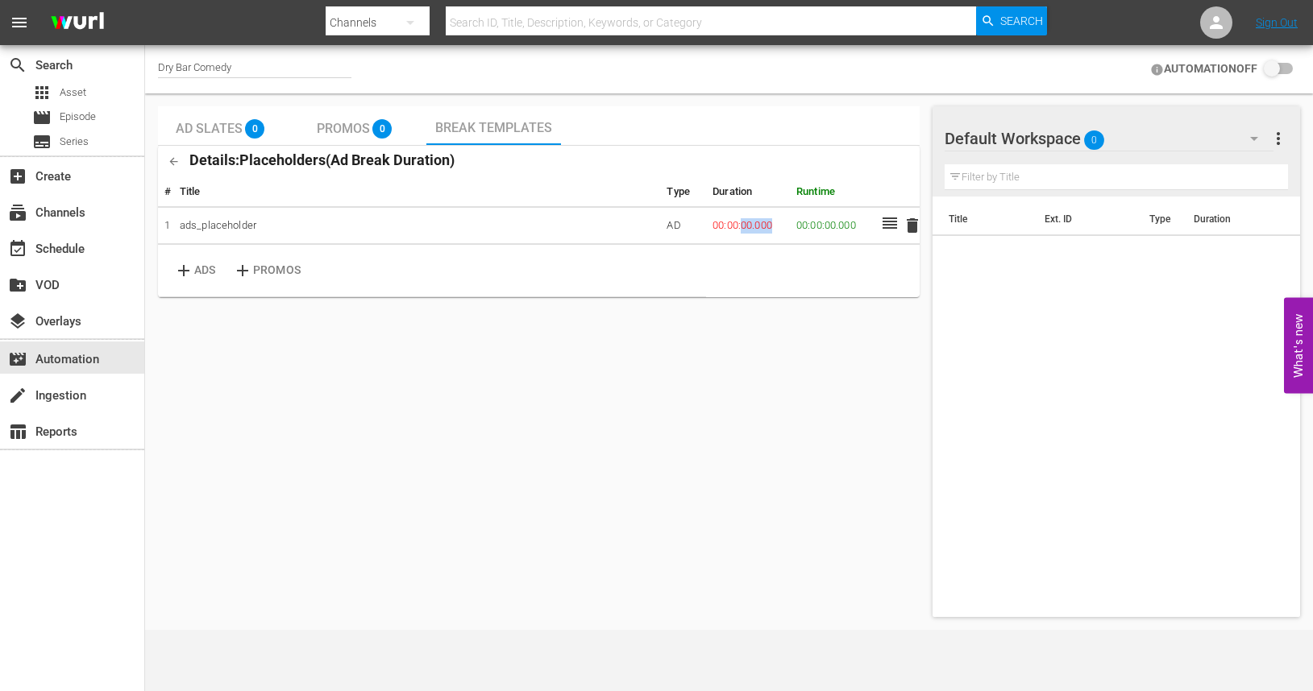
click at [747, 227] on td "00:00:00.000" at bounding box center [748, 226] width 84 height 38
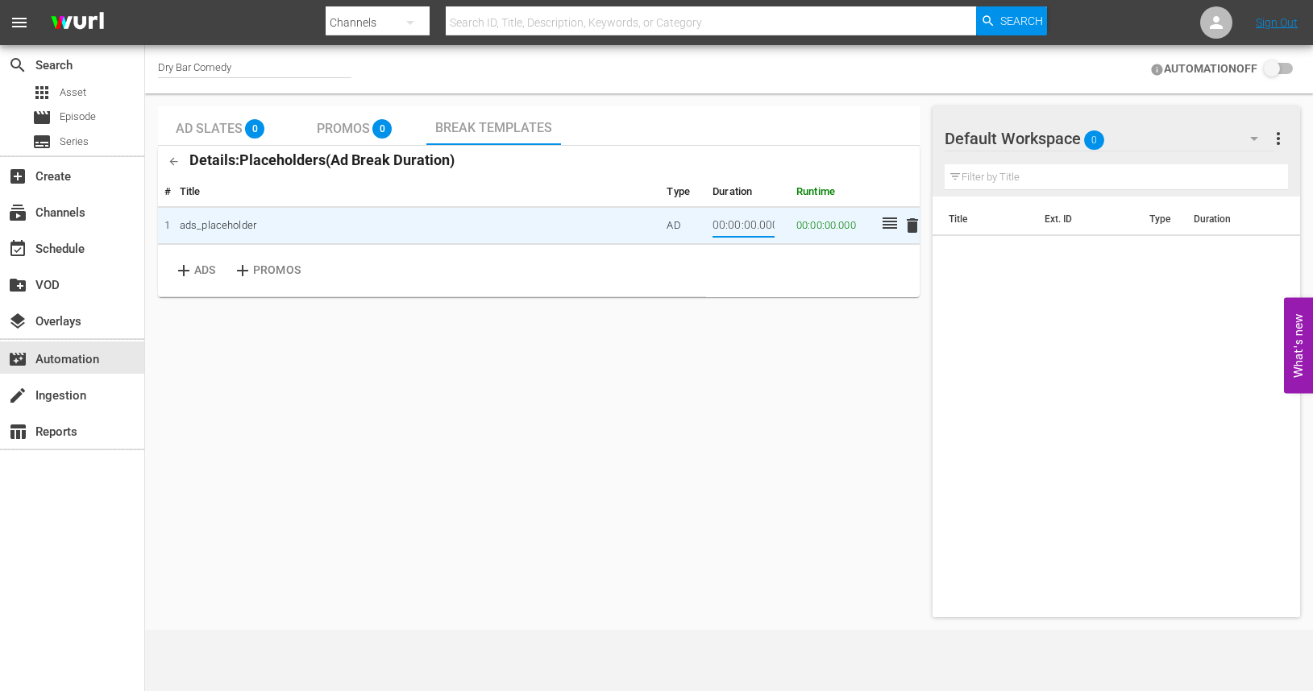
click at [747, 227] on input "00:00:00.000" at bounding box center [743, 226] width 62 height 24
click at [628, 327] on div "Ad Slates 0 Promos 0 Break Templates Details: Placeholders ( Ad Break Duration …" at bounding box center [538, 361] width 761 height 511
click at [198, 272] on p "ADS" at bounding box center [204, 270] width 21 height 17
click at [749, 224] on input "00:00:015.000" at bounding box center [743, 226] width 62 height 24
click at [765, 222] on input "00:00:15.000" at bounding box center [743, 226] width 62 height 24
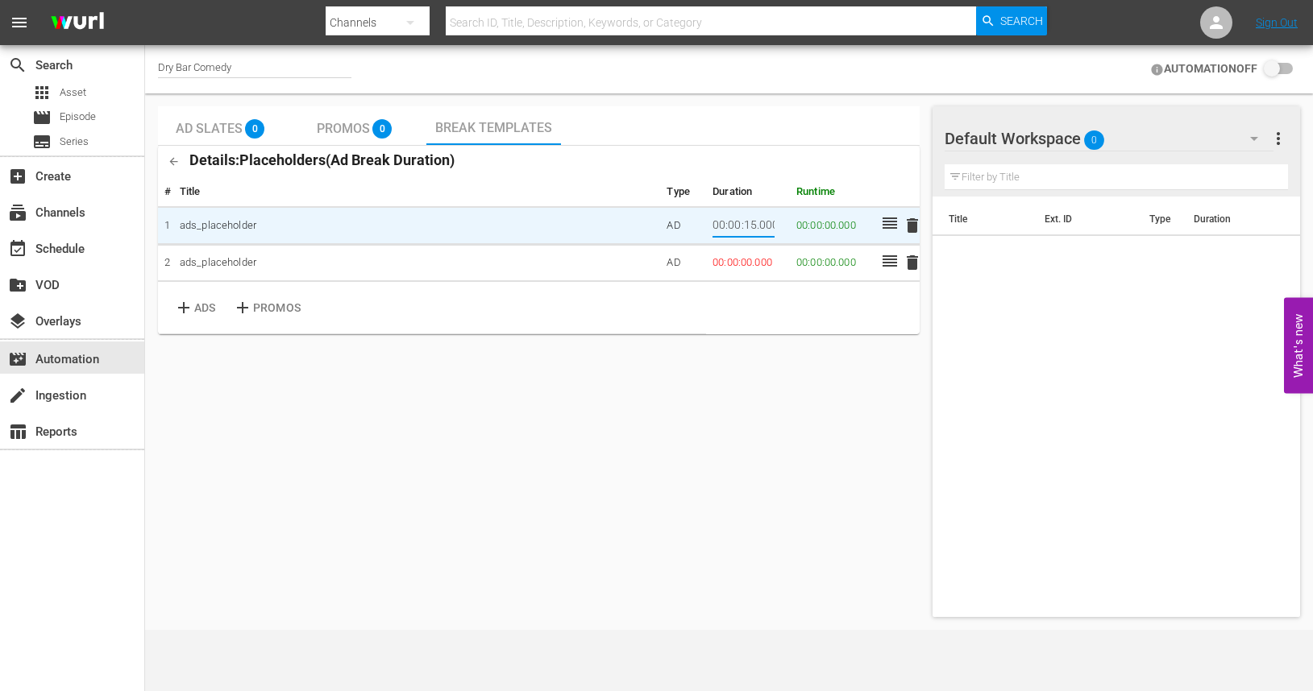
type input "00:00:15.000"
click at [644, 384] on div "Ad Slates 0 Promos 0 Break Templates Details: Placeholders ( Ad Break Duration …" at bounding box center [538, 361] width 761 height 511
drag, startPoint x: 750, startPoint y: 263, endPoint x: 741, endPoint y: 263, distance: 8.9
click at [741, 263] on td "00:00:00.000" at bounding box center [748, 263] width 84 height 38
click at [745, 260] on td "00:00:00.000" at bounding box center [748, 263] width 84 height 38
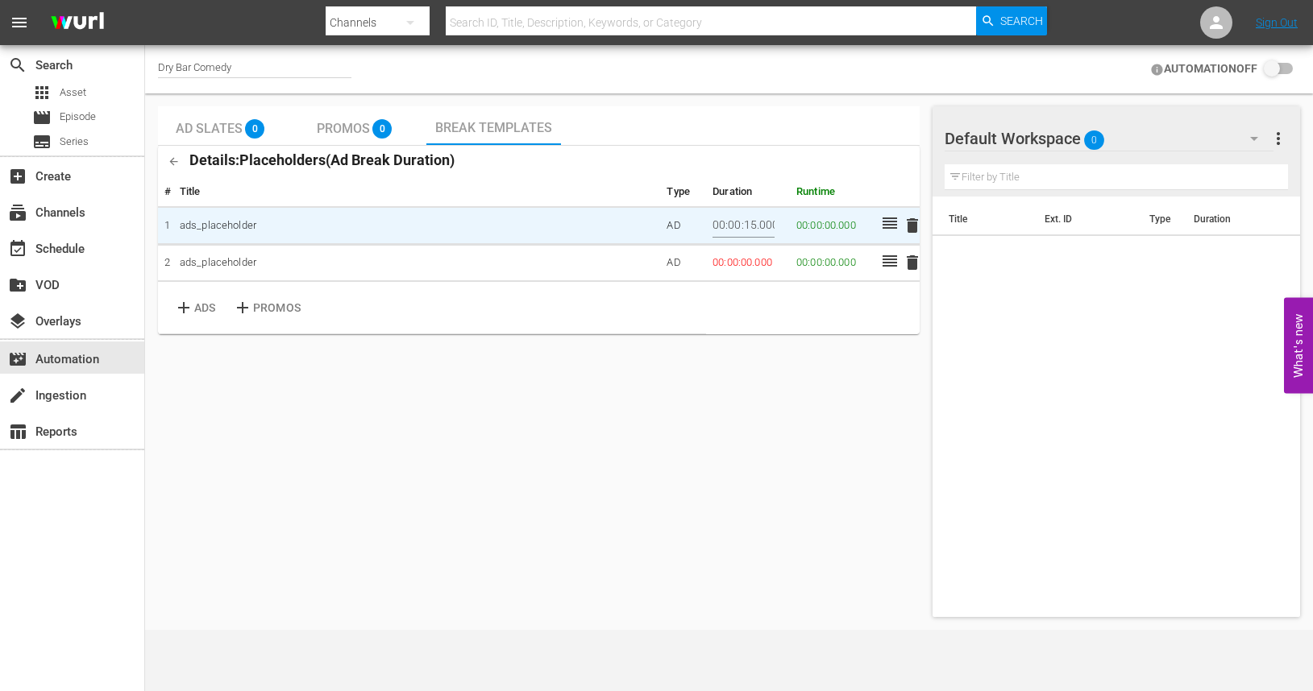
click at [753, 264] on td "00:00:00.000" at bounding box center [748, 263] width 84 height 38
click at [749, 263] on td "00:00:00.000" at bounding box center [748, 263] width 84 height 38
click at [749, 259] on td "00:00:00.000" at bounding box center [748, 263] width 84 height 38
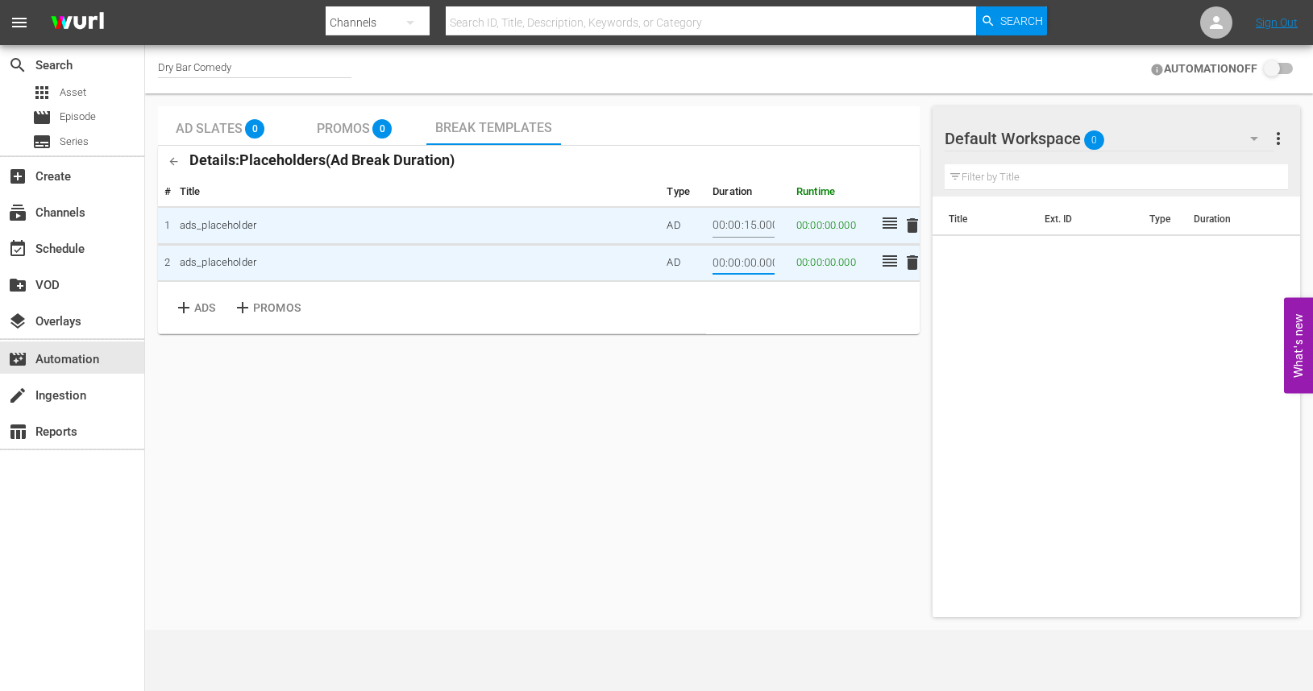
drag, startPoint x: 756, startPoint y: 263, endPoint x: 745, endPoint y: 259, distance: 12.0
click at [745, 260] on input "00:00:00.000" at bounding box center [743, 263] width 62 height 24
type input "00:00:30.000"
click at [748, 392] on div "Ad Slates 0 Promos 0 Break Templates Details: Placeholders ( Ad Break Duration …" at bounding box center [538, 361] width 761 height 511
click at [1272, 69] on input "checkbox" at bounding box center [1274, 69] width 35 height 19
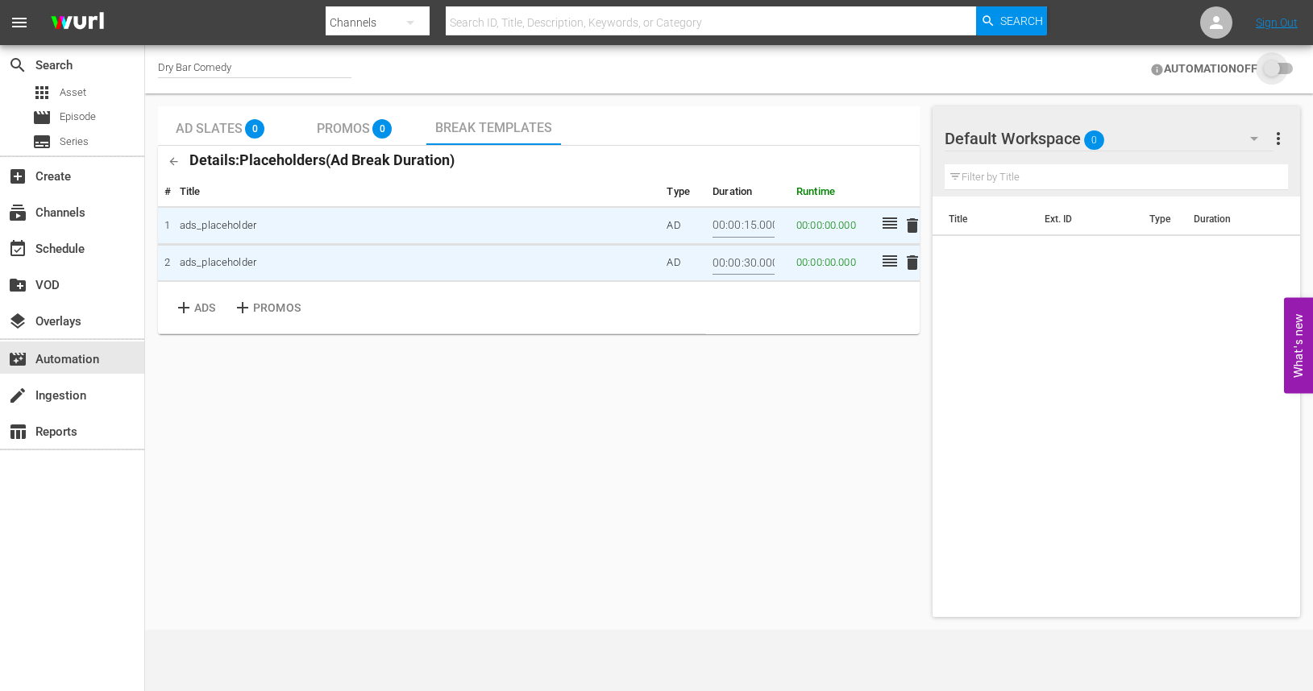
checkbox input "false"
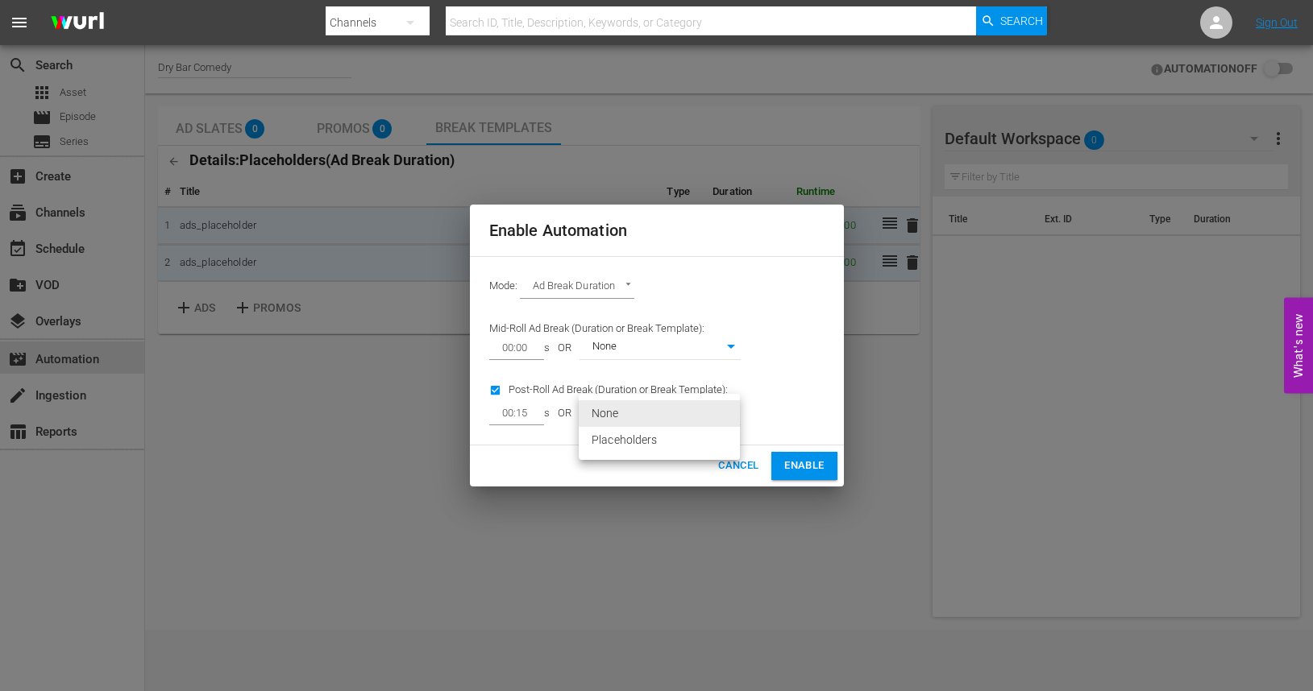
click at [702, 413] on body "menu Search By Channels Search ID, Title, Description, Keywords, or Category Se…" at bounding box center [656, 345] width 1313 height 691
click at [632, 442] on li "Placeholders" at bounding box center [659, 440] width 161 height 27
type input "389"
click at [826, 400] on div "Mode: Ad Break Duration AD_BREAK_DURATION Mid-Roll Ad Break (Duration or Break …" at bounding box center [657, 351] width 374 height 190
click at [801, 473] on span "Enable" at bounding box center [803, 466] width 39 height 19
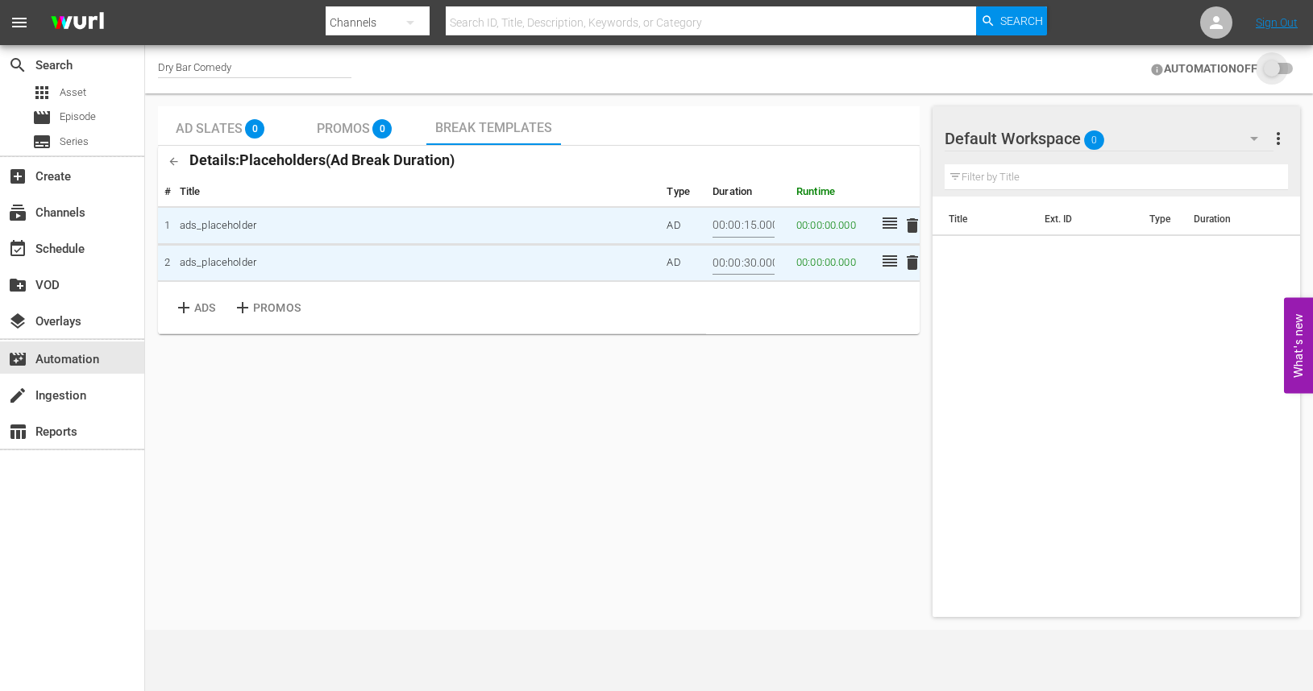
click at [1274, 68] on input "checkbox" at bounding box center [1274, 69] width 35 height 19
checkbox input "false"
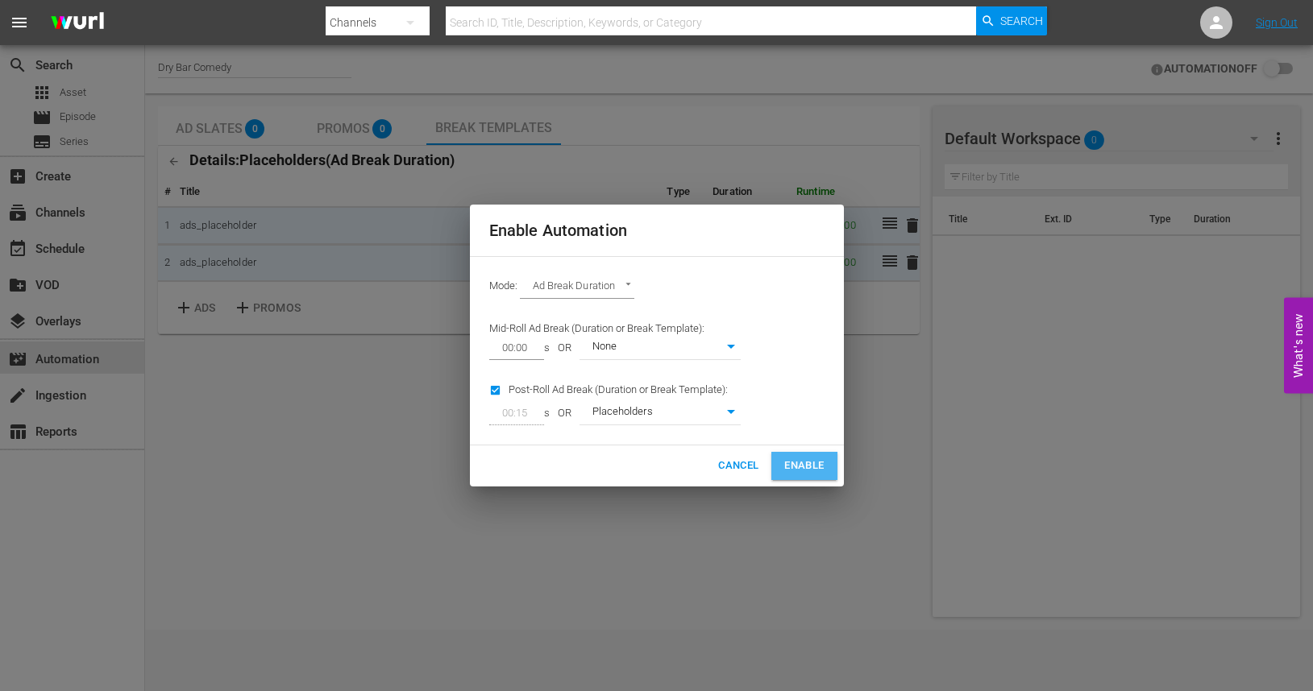
click at [803, 467] on span "Enable" at bounding box center [803, 466] width 39 height 19
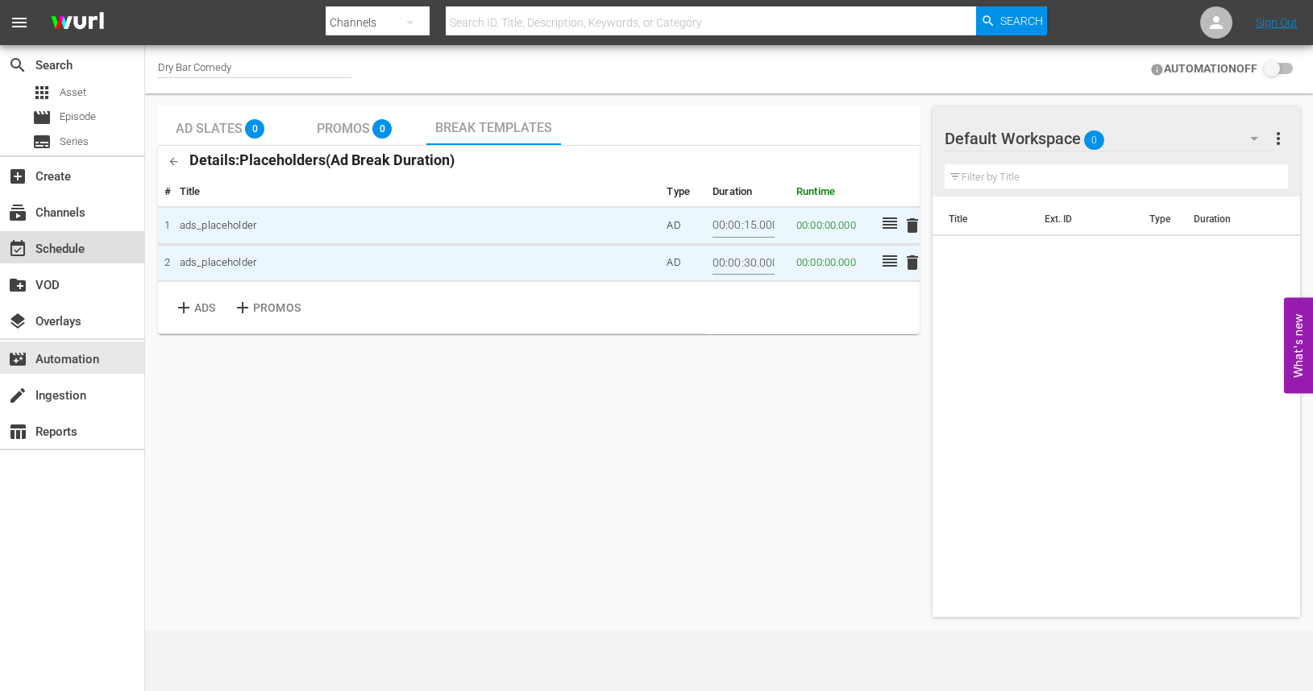
click at [67, 254] on div "event_available Schedule" at bounding box center [45, 246] width 90 height 15
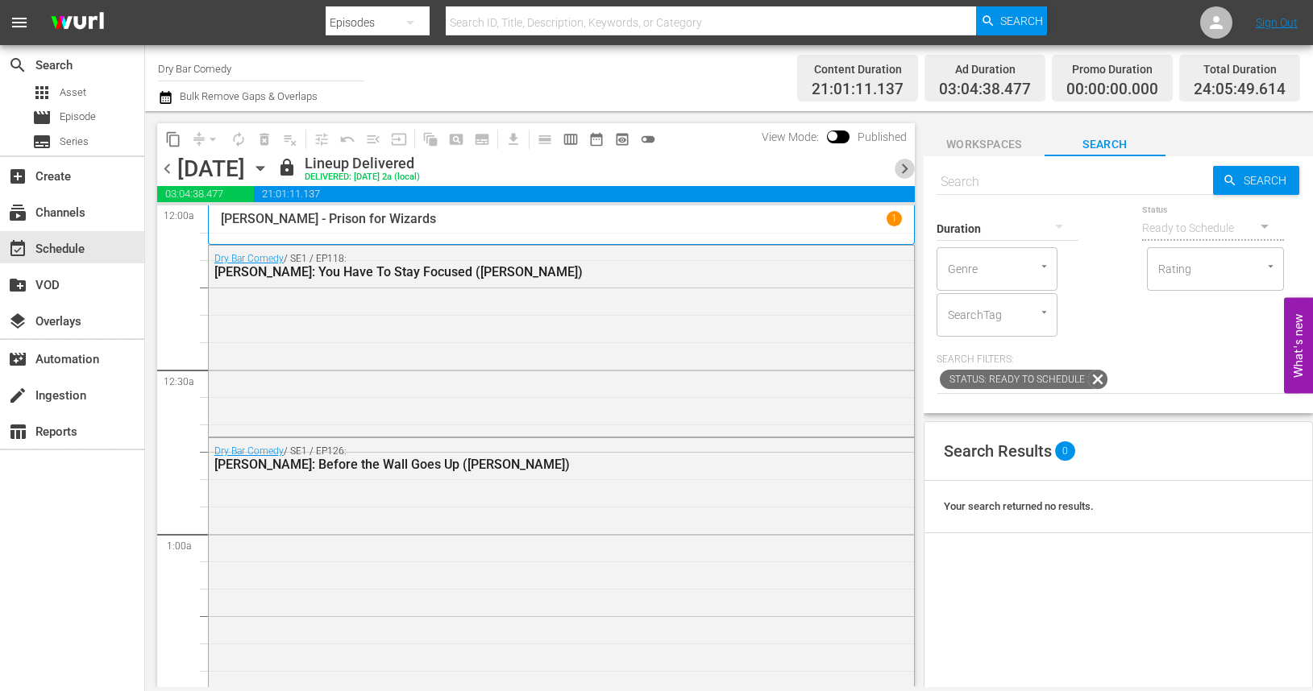
click at [905, 164] on span "chevron_right" at bounding box center [904, 169] width 20 height 20
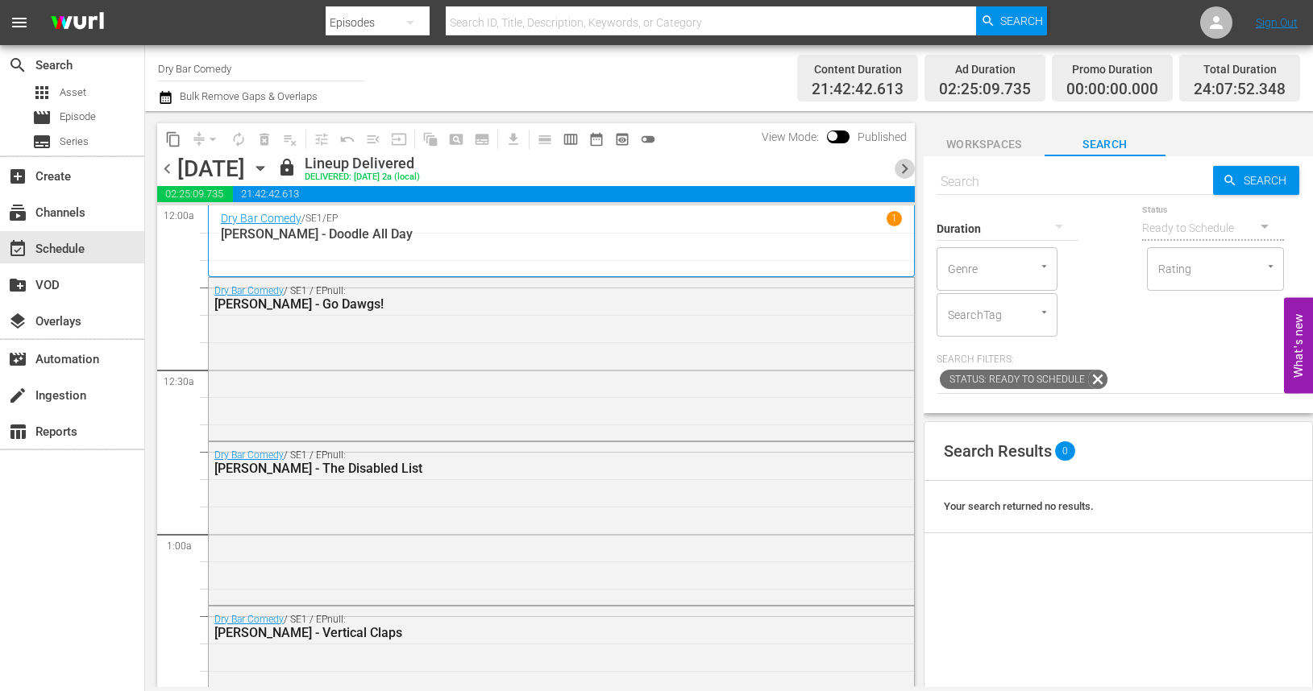
click at [907, 172] on span "chevron_right" at bounding box center [904, 169] width 20 height 20
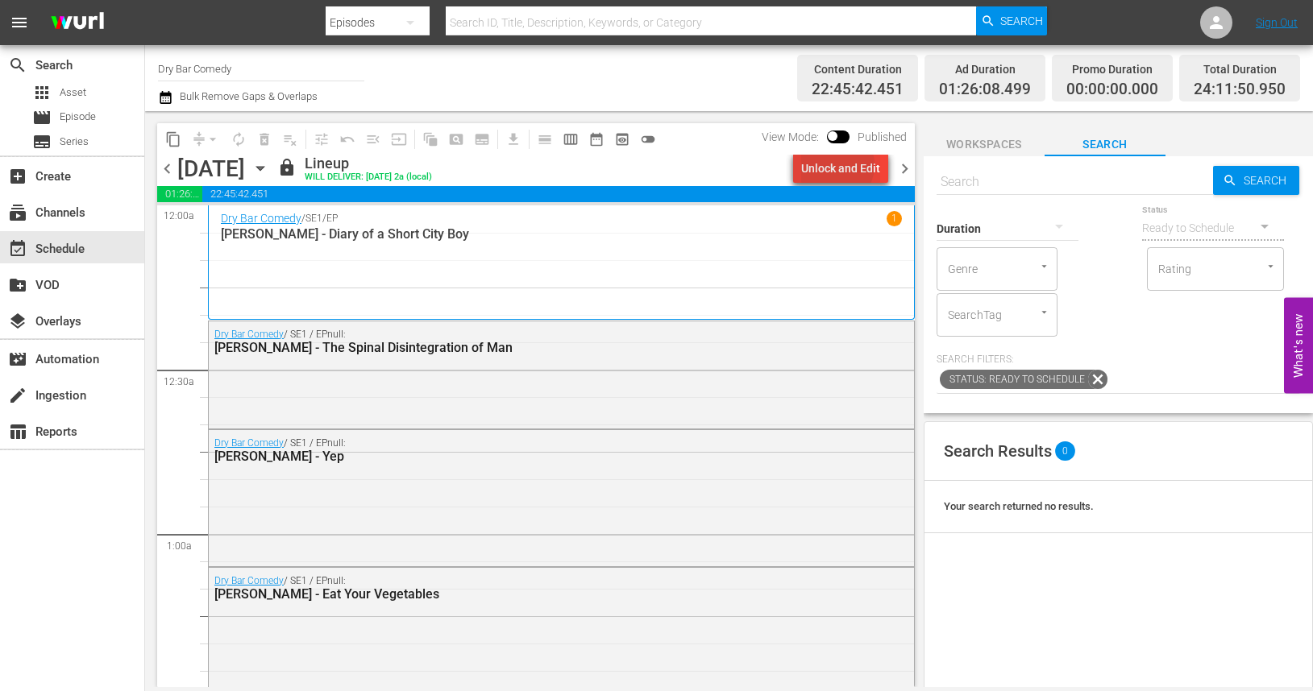
click at [838, 165] on div "Unlock and Edit" at bounding box center [840, 168] width 79 height 29
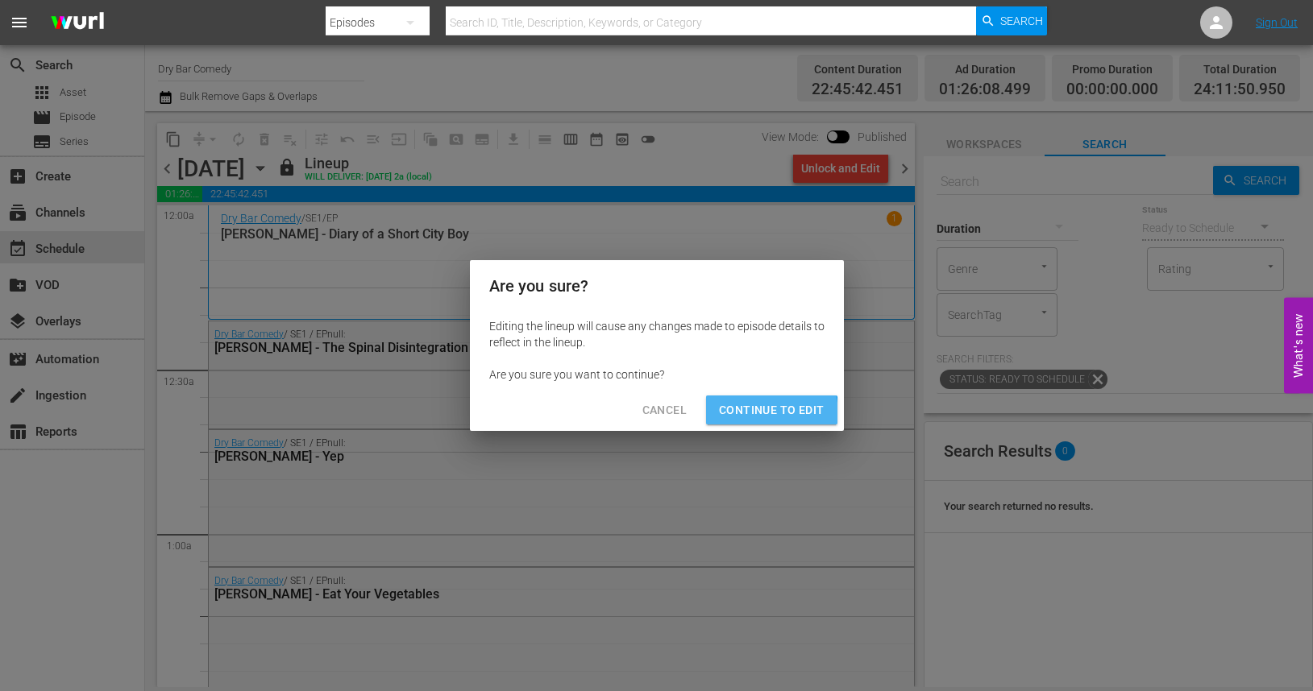
click at [738, 416] on span "Continue to Edit" at bounding box center [771, 410] width 105 height 20
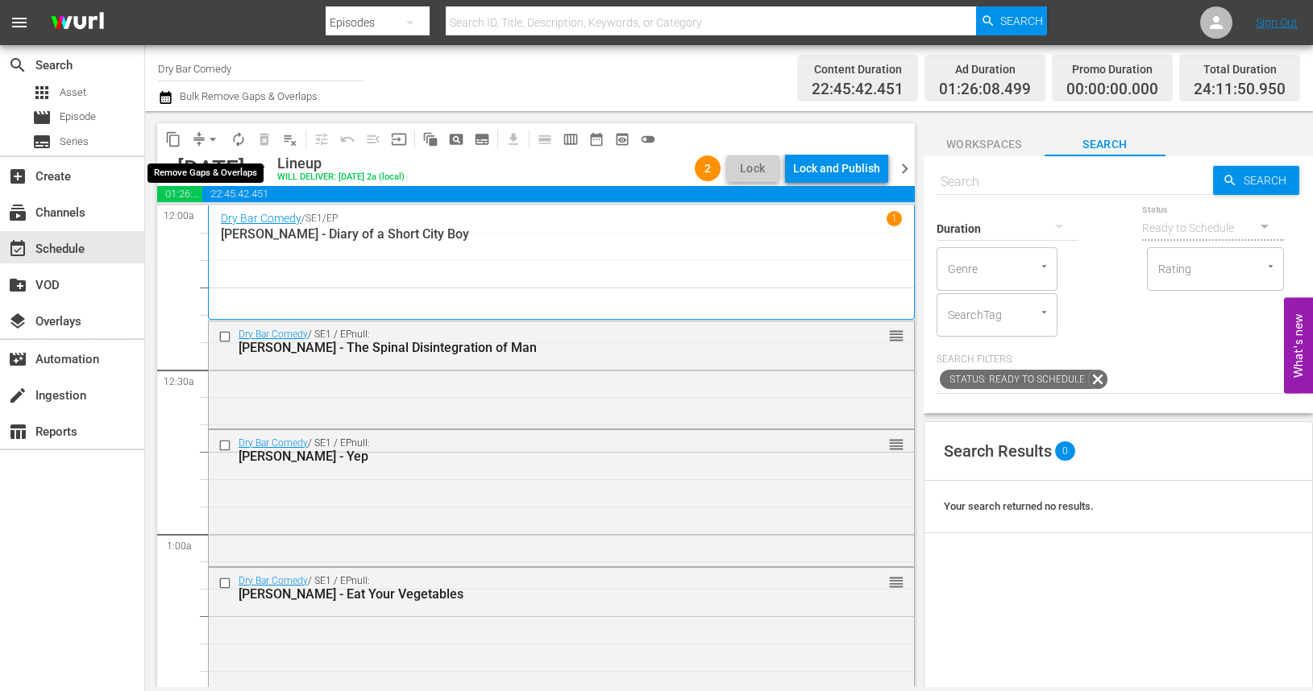
click at [209, 139] on span "arrow_drop_down" at bounding box center [213, 139] width 16 height 16
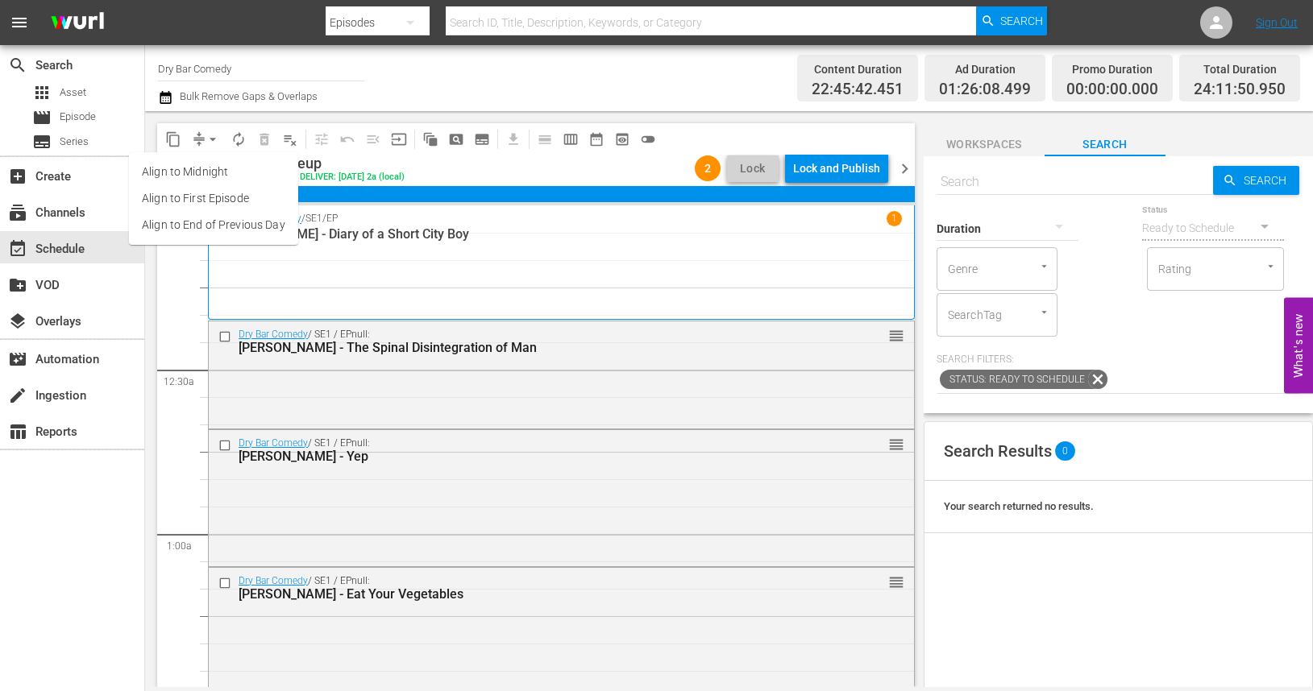
click at [363, 116] on div "content_copy compress arrow_drop_down autorenew_outlined delete_forever_outline…" at bounding box center [532, 399] width 774 height 576
click at [907, 168] on span "chevron_right" at bounding box center [904, 169] width 20 height 20
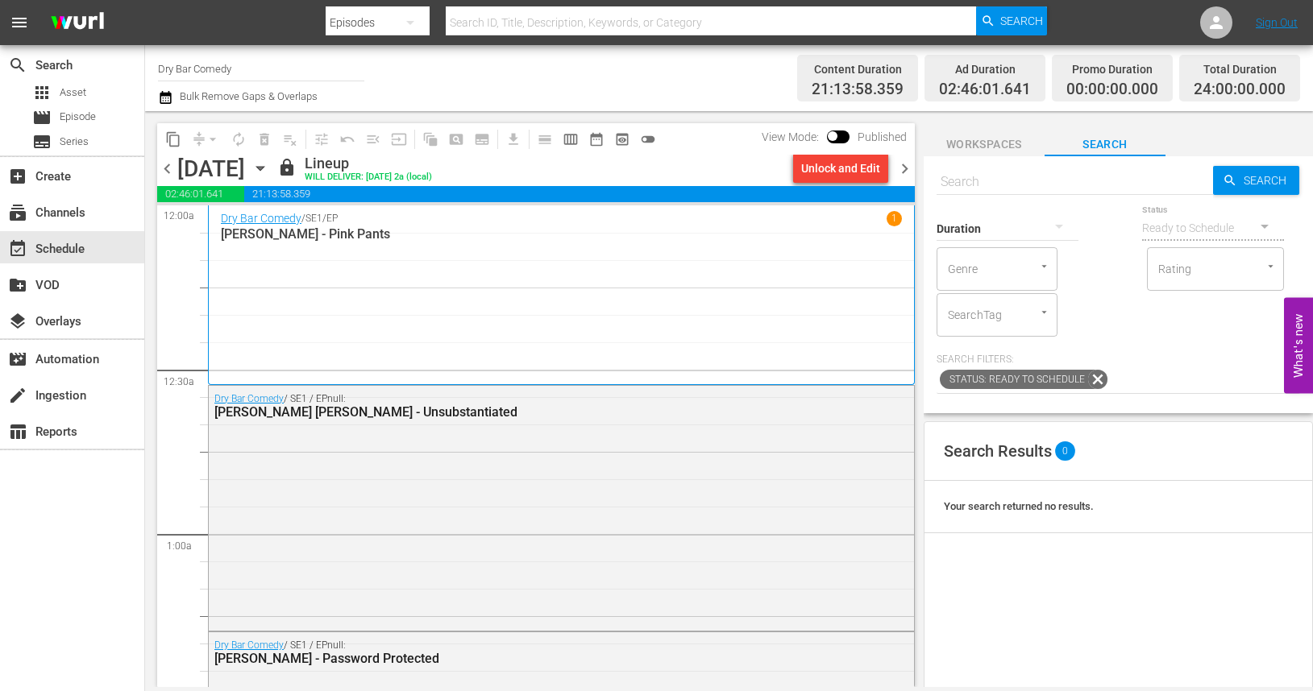
click at [166, 171] on span "chevron_left" at bounding box center [167, 169] width 20 height 20
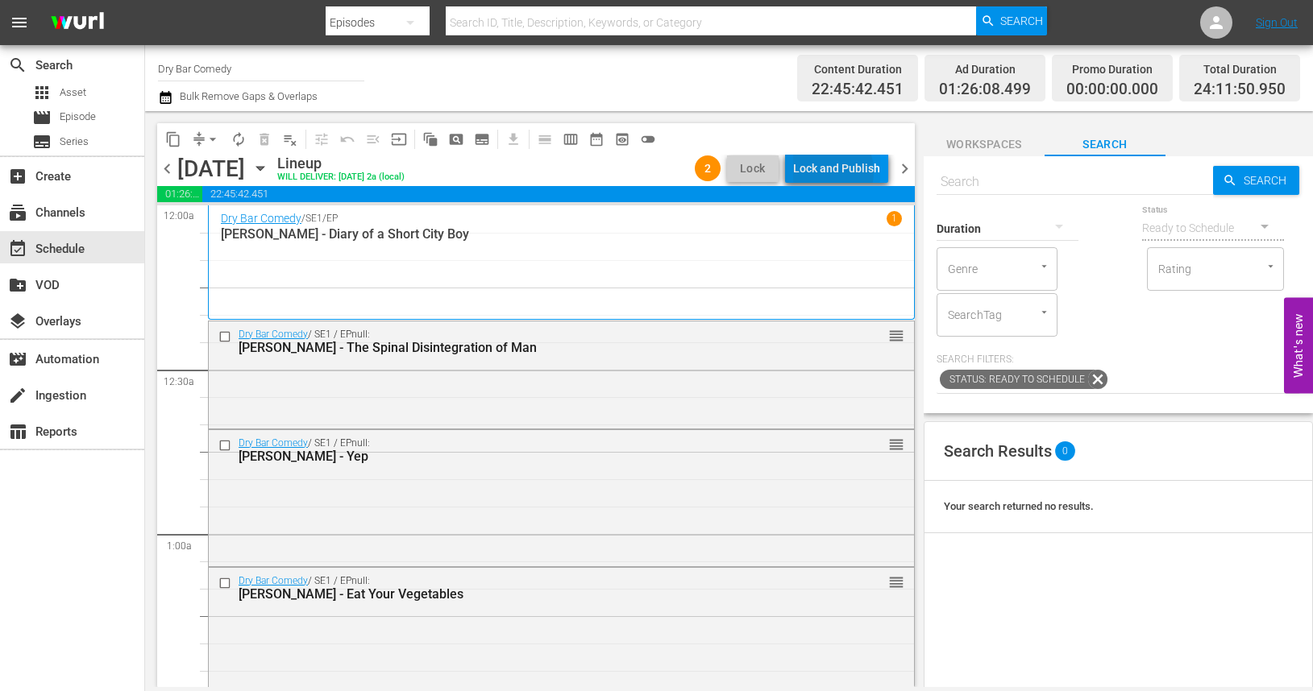
click at [827, 172] on div "Lock and Publish" at bounding box center [836, 168] width 87 height 29
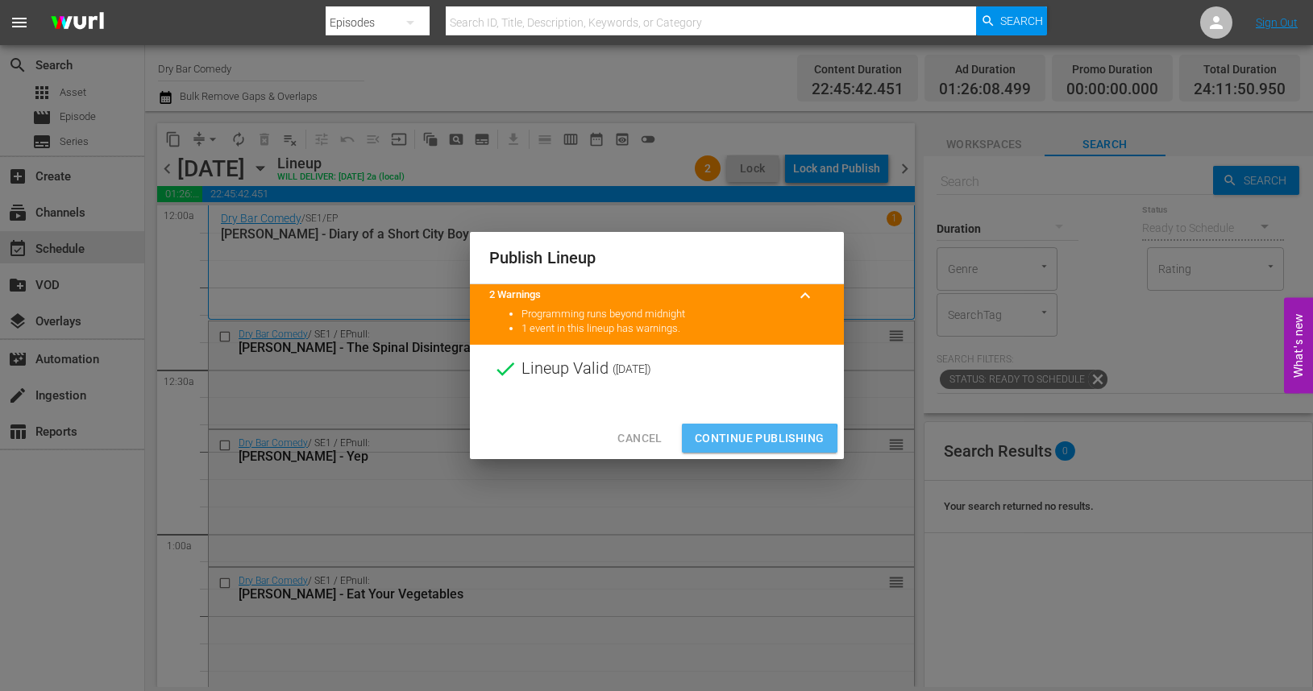
click at [716, 444] on span "Continue Publishing" at bounding box center [760, 439] width 130 height 20
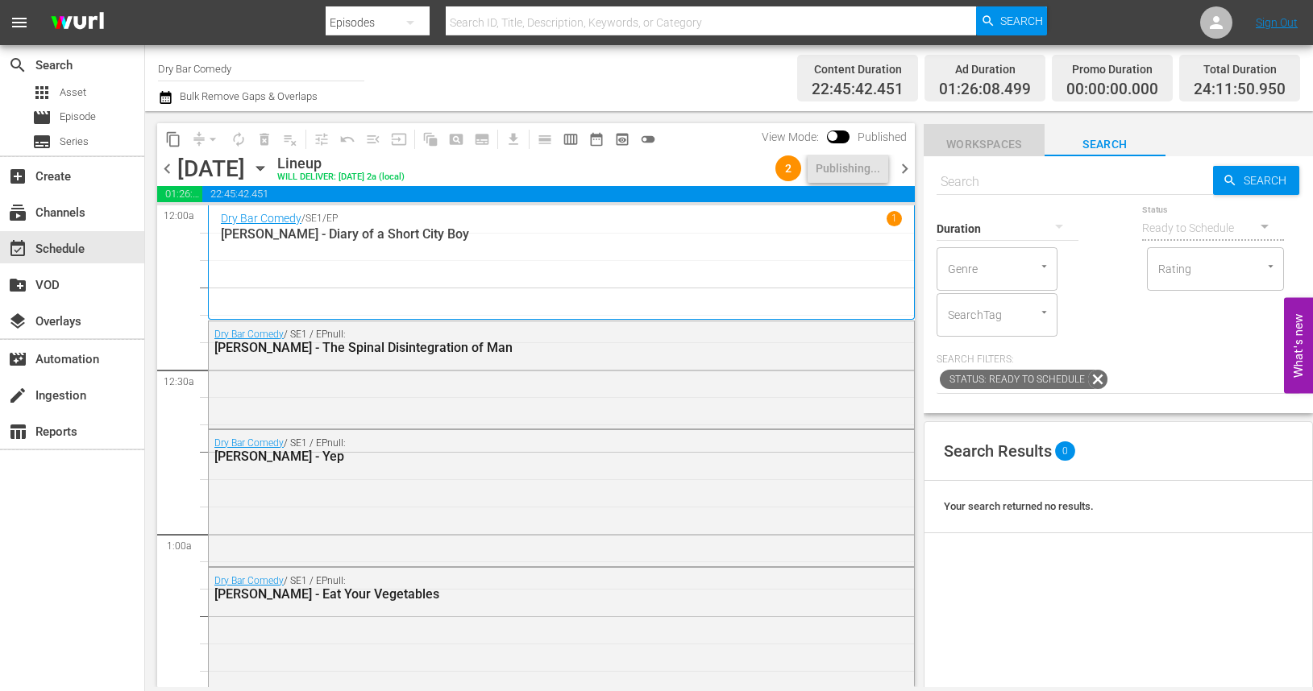
click at [977, 148] on span "Workspaces" at bounding box center [983, 145] width 121 height 20
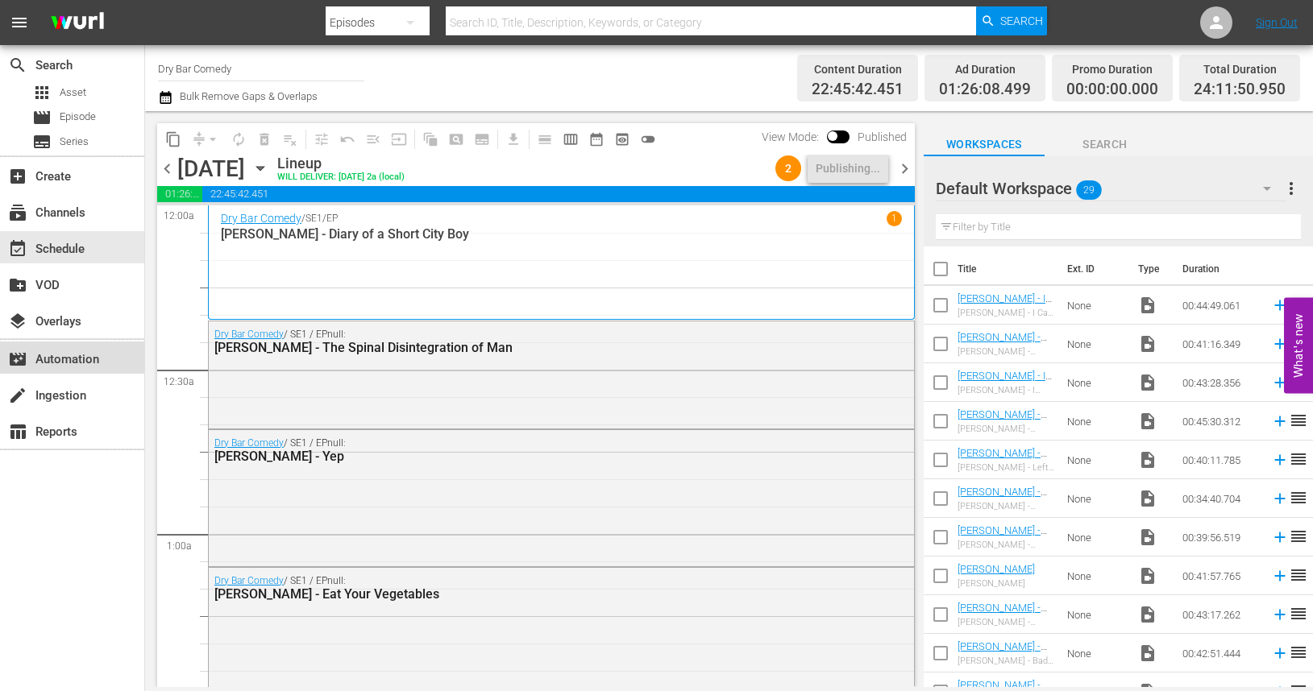
click at [77, 364] on div "movie_filter Automation" at bounding box center [45, 357] width 90 height 15
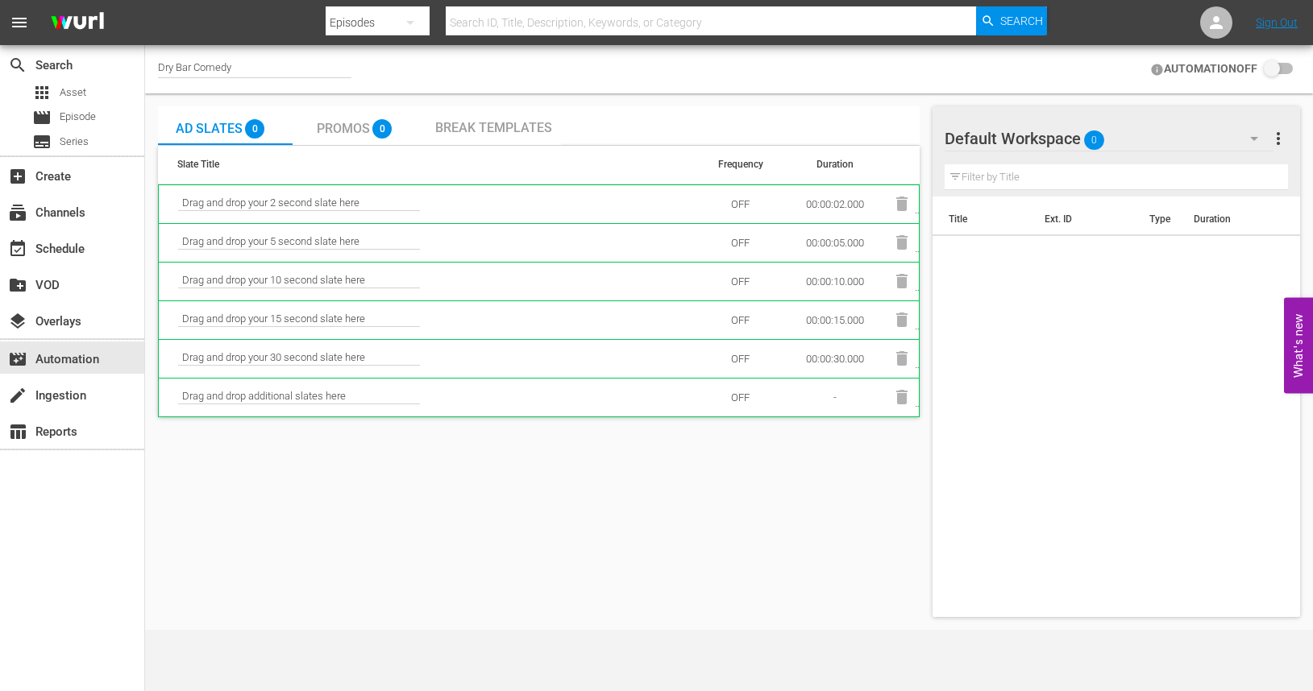
click at [359, 198] on span "Drag and drop your 2 second slate here" at bounding box center [299, 204] width 242 height 15
drag, startPoint x: 241, startPoint y: 199, endPoint x: 243, endPoint y: 177, distance: 21.8
click at [243, 177] on div "Slate Title Frequency Duration Drag and drop your 2 second slate here OFF 00:00…" at bounding box center [538, 282] width 761 height 272
click at [279, 209] on span "Drag and drop your 2 second slate here" at bounding box center [299, 204] width 242 height 15
click at [475, 135] on div "Break Templates" at bounding box center [493, 125] width 135 height 39
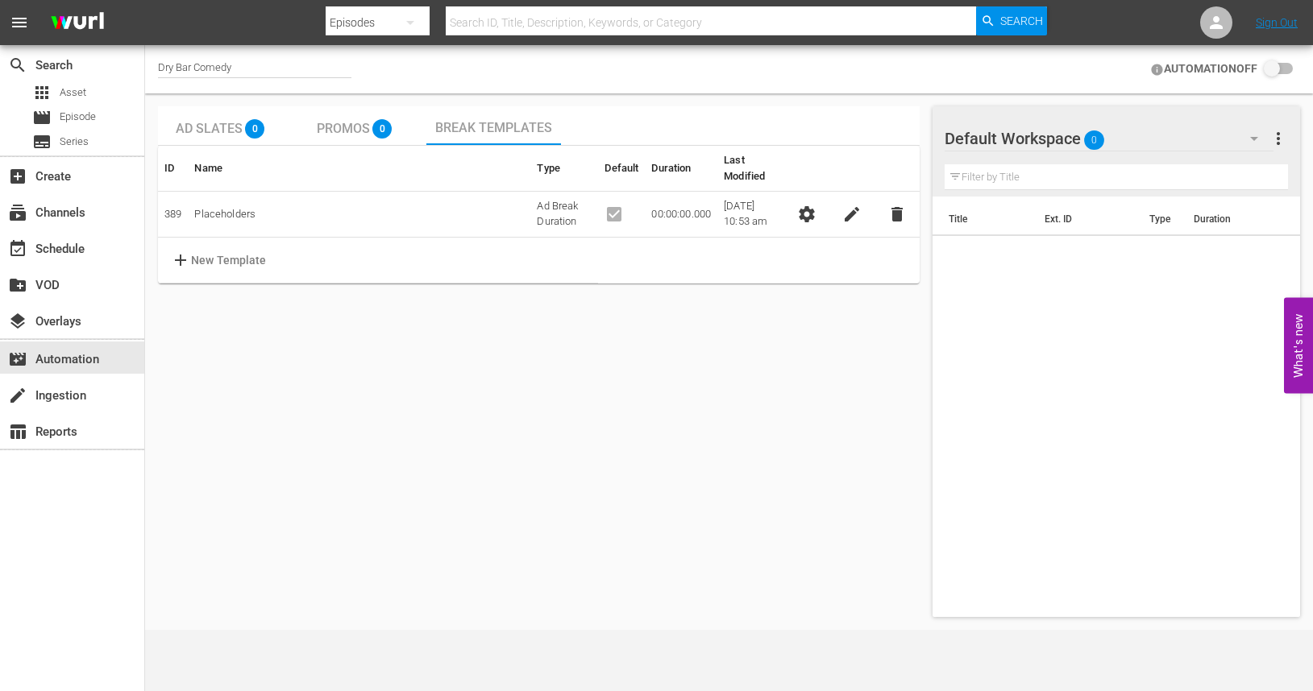
click at [1272, 65] on input "checkbox" at bounding box center [1274, 69] width 35 height 19
checkbox input "false"
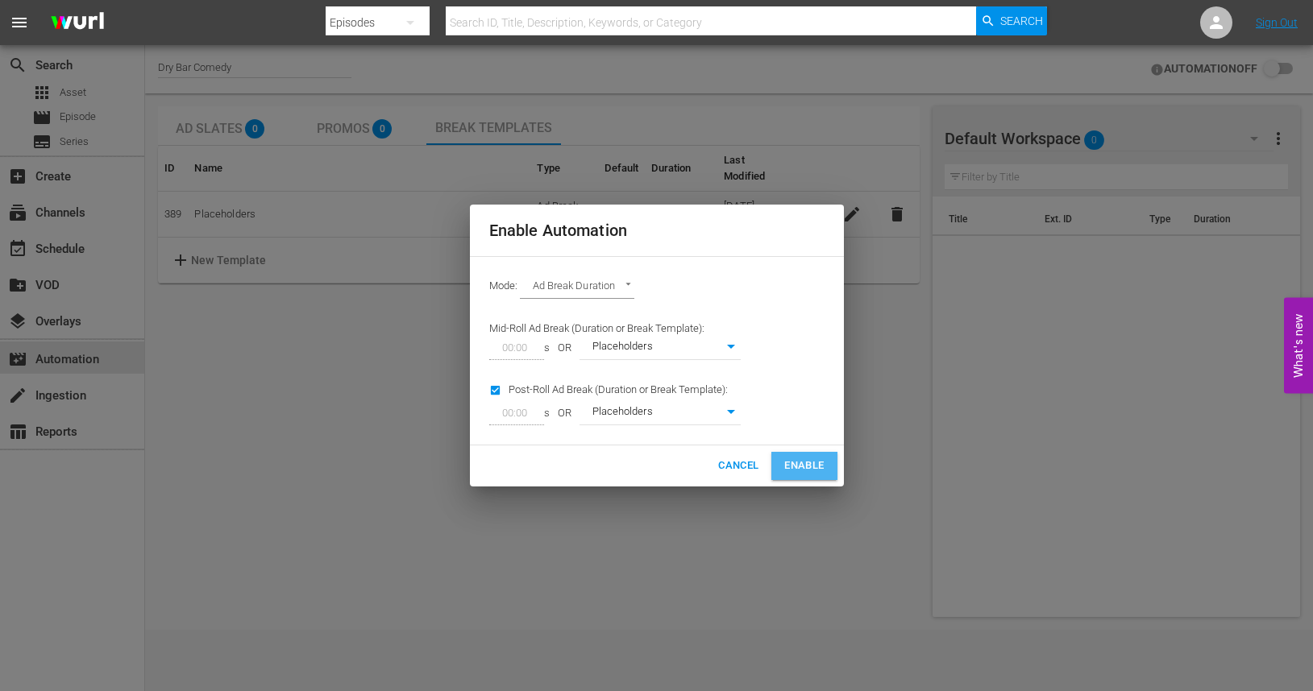
click at [799, 458] on span "Enable" at bounding box center [803, 466] width 39 height 19
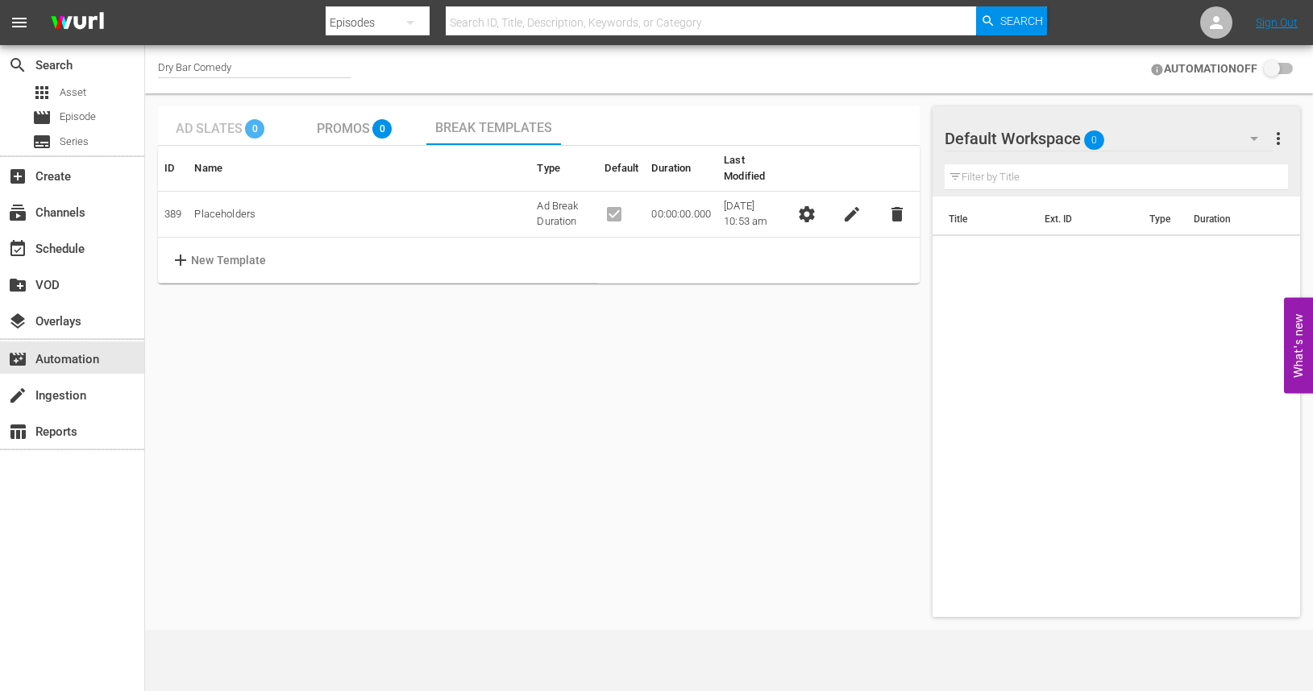
click at [215, 130] on span "Ad Slates" at bounding box center [209, 128] width 67 height 15
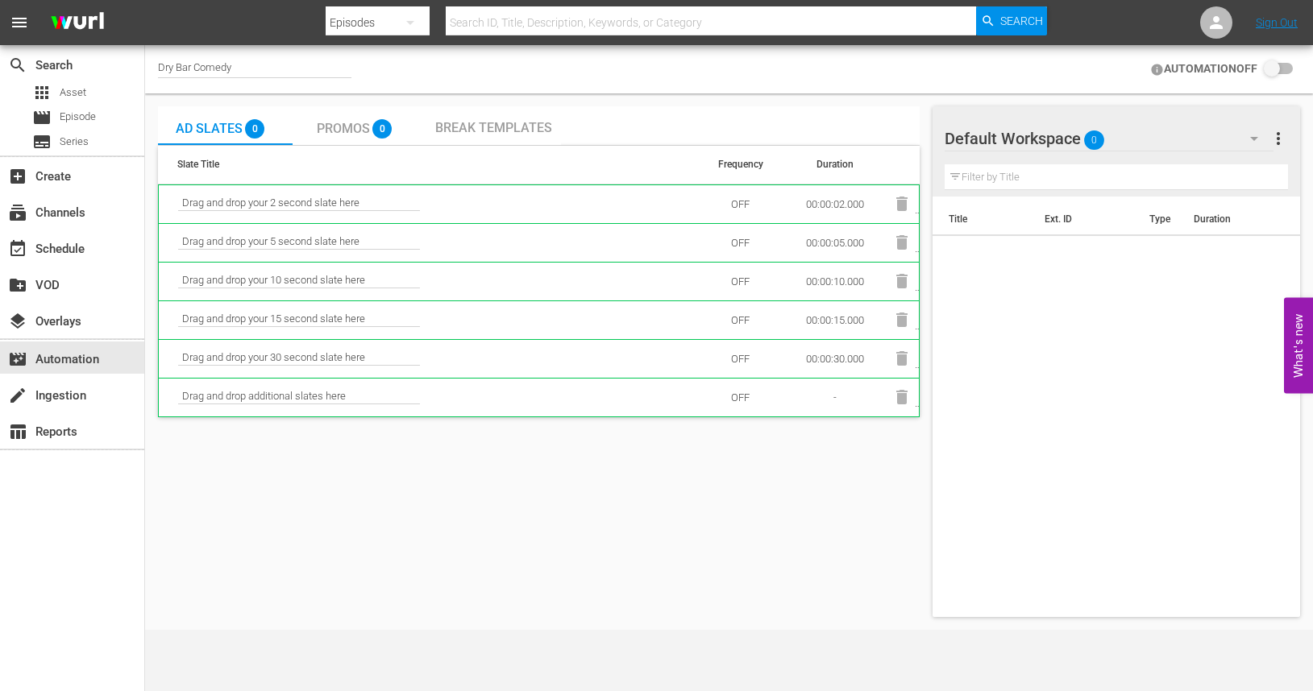
click at [741, 397] on td "OFF" at bounding box center [739, 397] width 89 height 39
click at [738, 370] on td "OFF" at bounding box center [739, 358] width 89 height 39
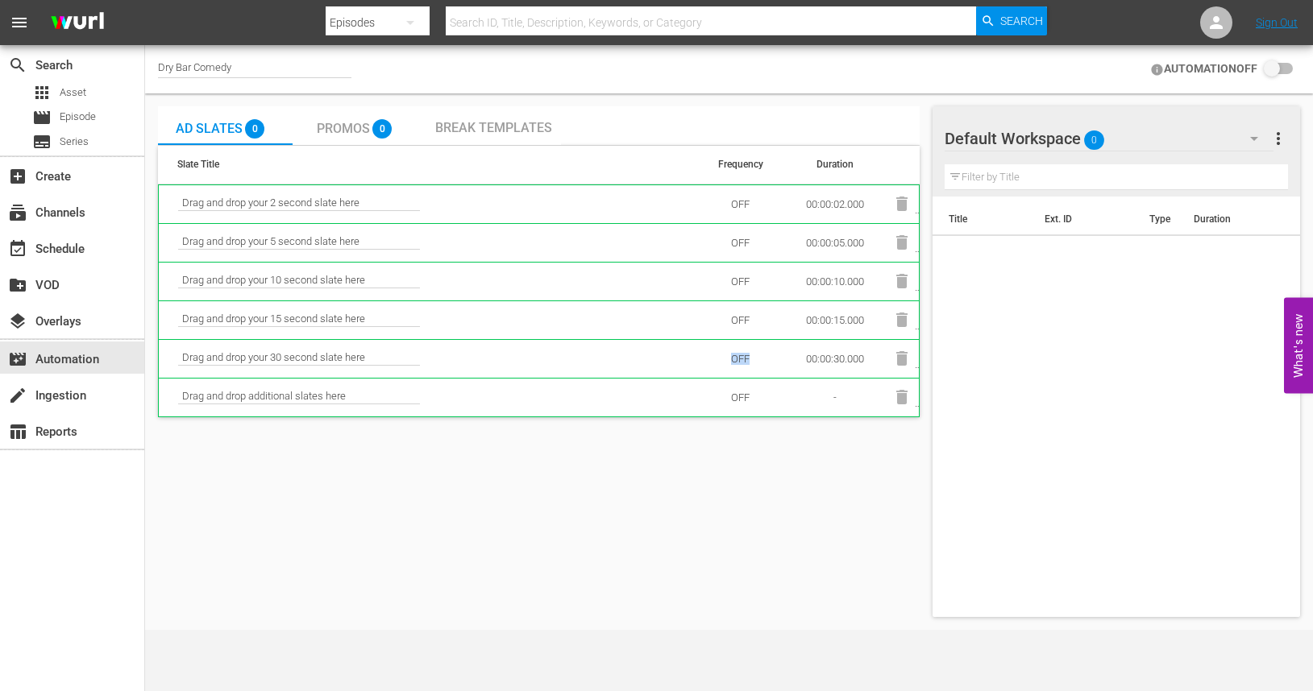
click at [738, 370] on td "OFF" at bounding box center [739, 358] width 89 height 39
click at [737, 320] on td "OFF" at bounding box center [739, 320] width 89 height 39
click at [750, 279] on td "OFF" at bounding box center [739, 281] width 89 height 39
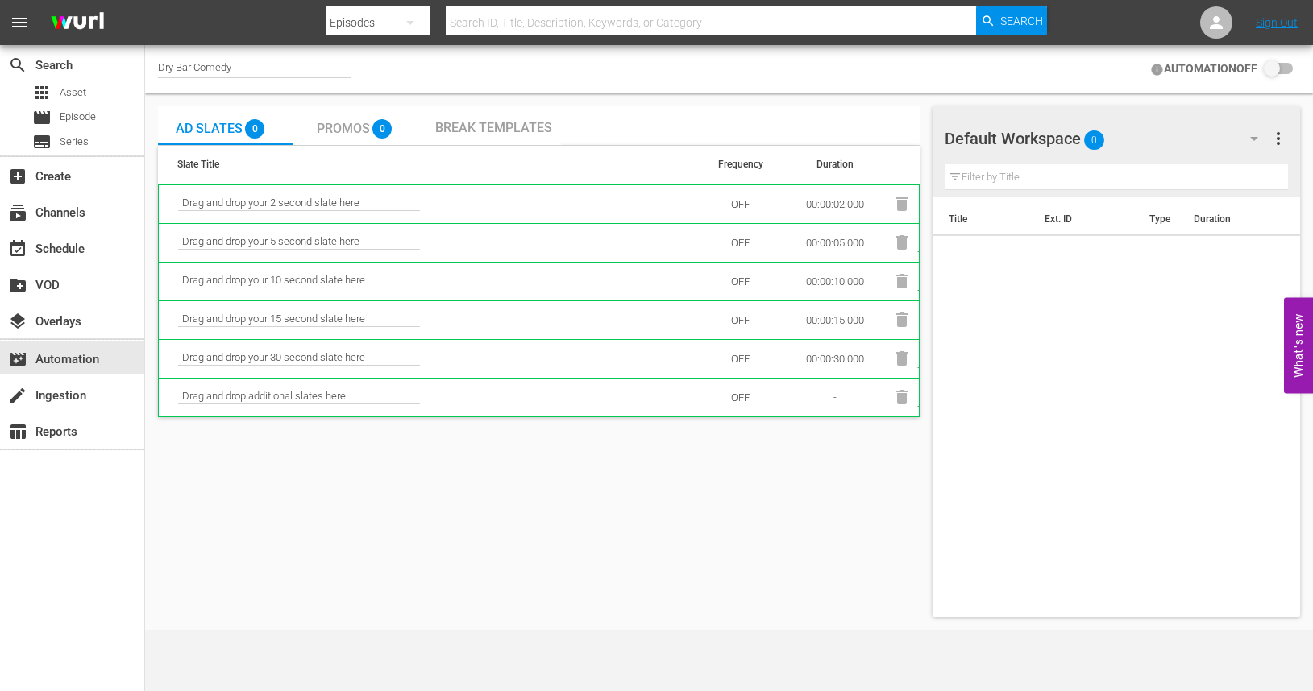
click at [745, 274] on td "OFF" at bounding box center [739, 281] width 89 height 39
click at [744, 244] on td "OFF" at bounding box center [739, 242] width 89 height 39
click at [744, 209] on td "OFF" at bounding box center [739, 204] width 89 height 39
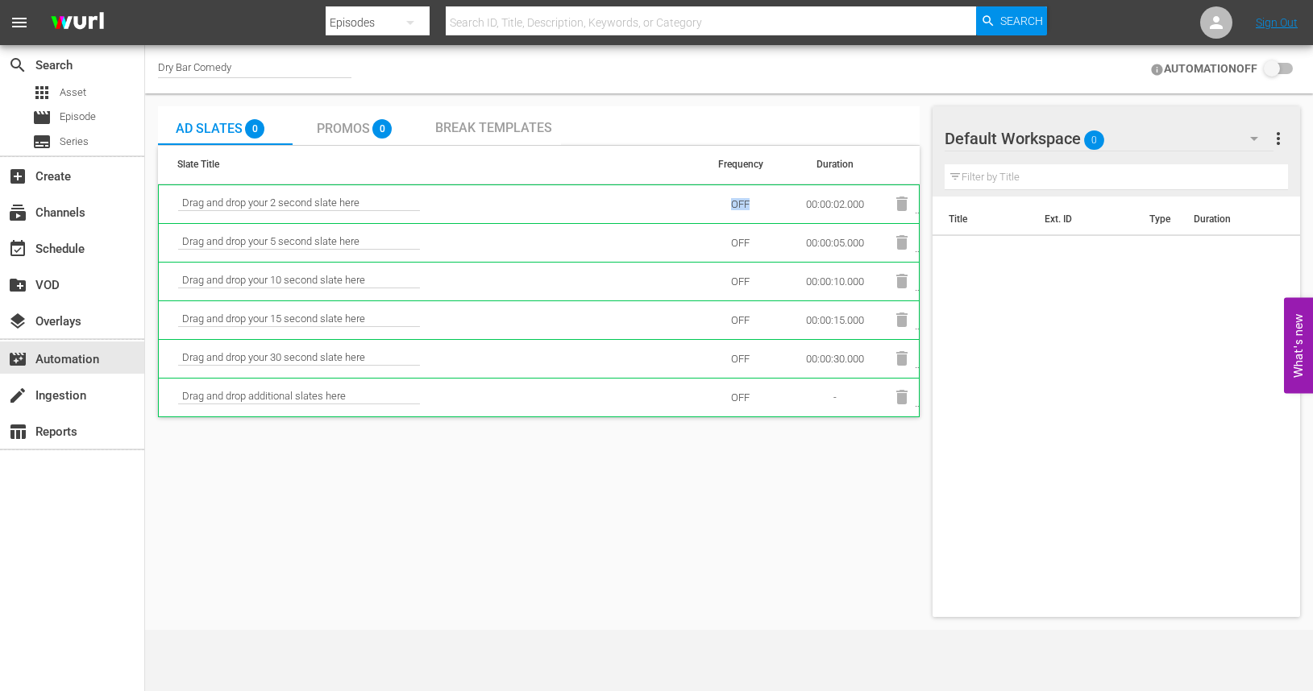
click at [744, 209] on td "OFF" at bounding box center [739, 204] width 89 height 39
click at [1280, 131] on span "more_vert" at bounding box center [1277, 138] width 19 height 19
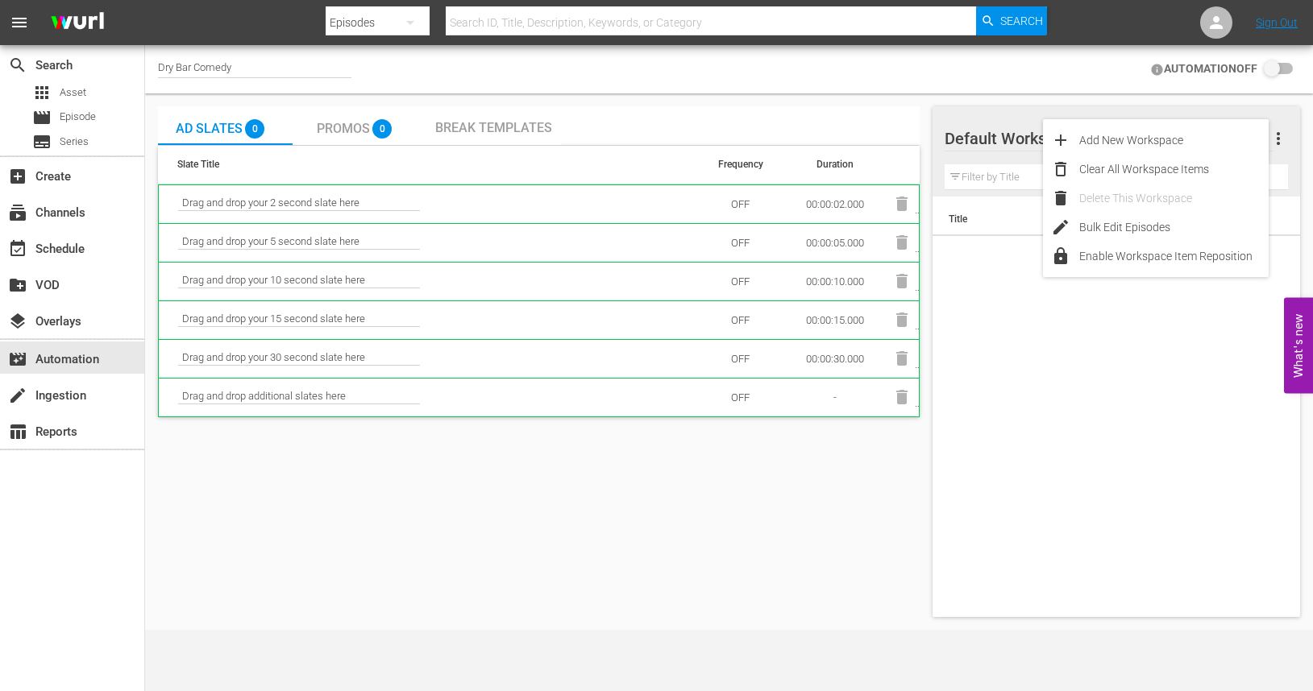
click at [623, 137] on div "Ad Slates 0 Promos 0 Break Templates" at bounding box center [538, 125] width 761 height 39
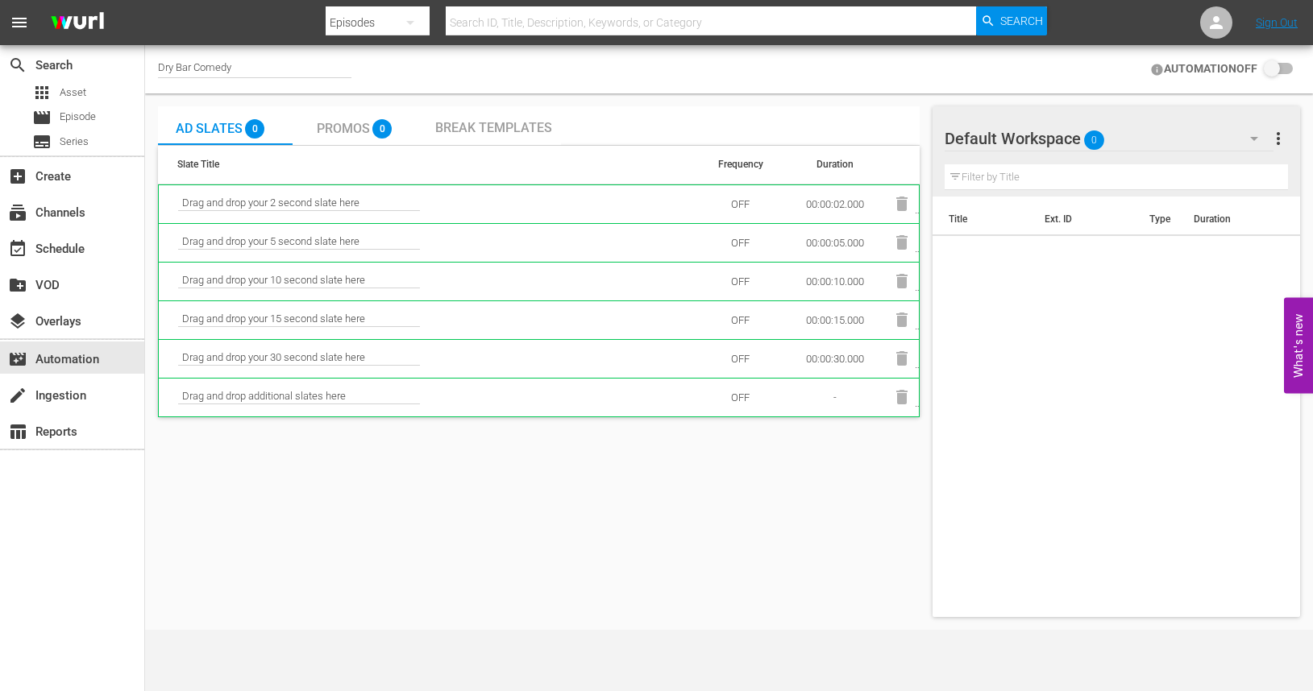
click at [398, 441] on div "Ad Slates 0 Promos 0 Break Templates Slate Title Frequency Duration Drag and dr…" at bounding box center [538, 361] width 761 height 511
click at [303, 403] on span "Drag and drop additional slates here" at bounding box center [299, 397] width 242 height 15
click at [473, 484] on div "Ad Slates 0 Promos 0 Break Templates Slate Title Frequency Duration Drag and dr…" at bounding box center [538, 361] width 761 height 511
click at [363, 205] on span "Drag and drop your 2 second slate here" at bounding box center [299, 204] width 242 height 15
click at [346, 205] on span "Drag and drop your 2 second slate here" at bounding box center [299, 204] width 242 height 15
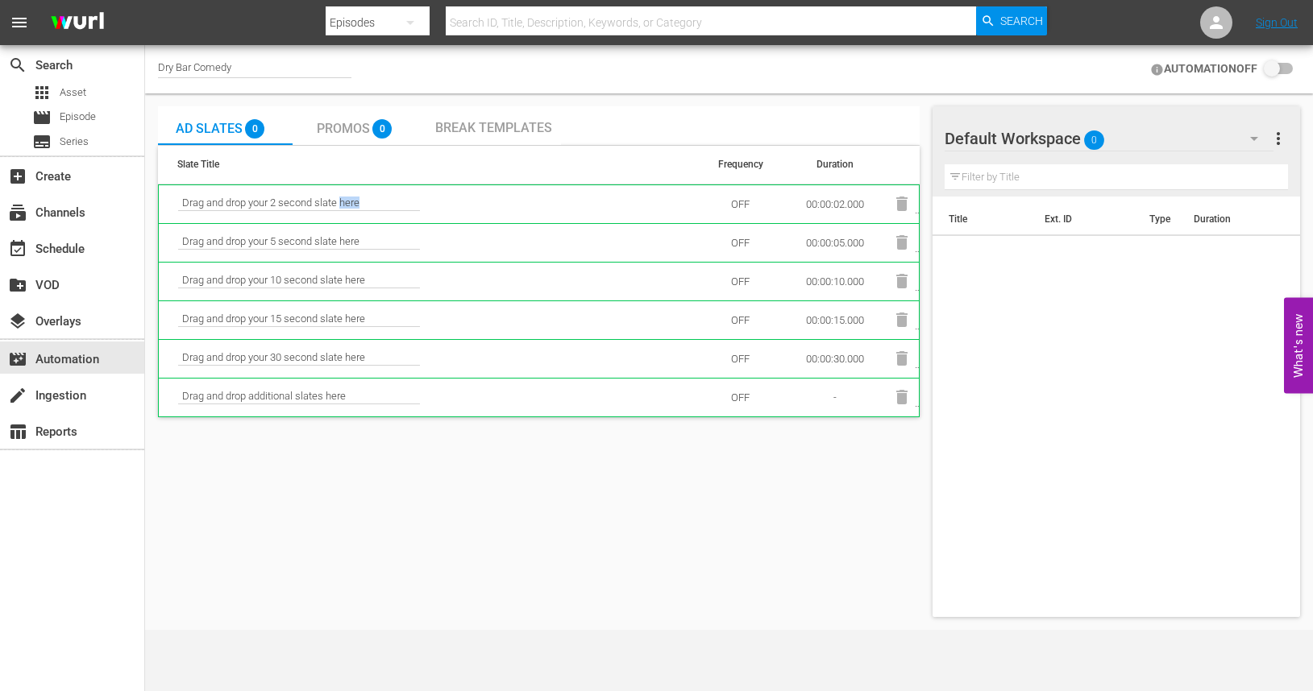
click at [346, 205] on span "Drag and drop your 2 second slate here" at bounding box center [299, 204] width 242 height 15
click at [380, 208] on span "Drag and drop your 2 second slate here" at bounding box center [299, 204] width 242 height 15
click at [90, 319] on div "layers Overlays" at bounding box center [72, 320] width 144 height 32
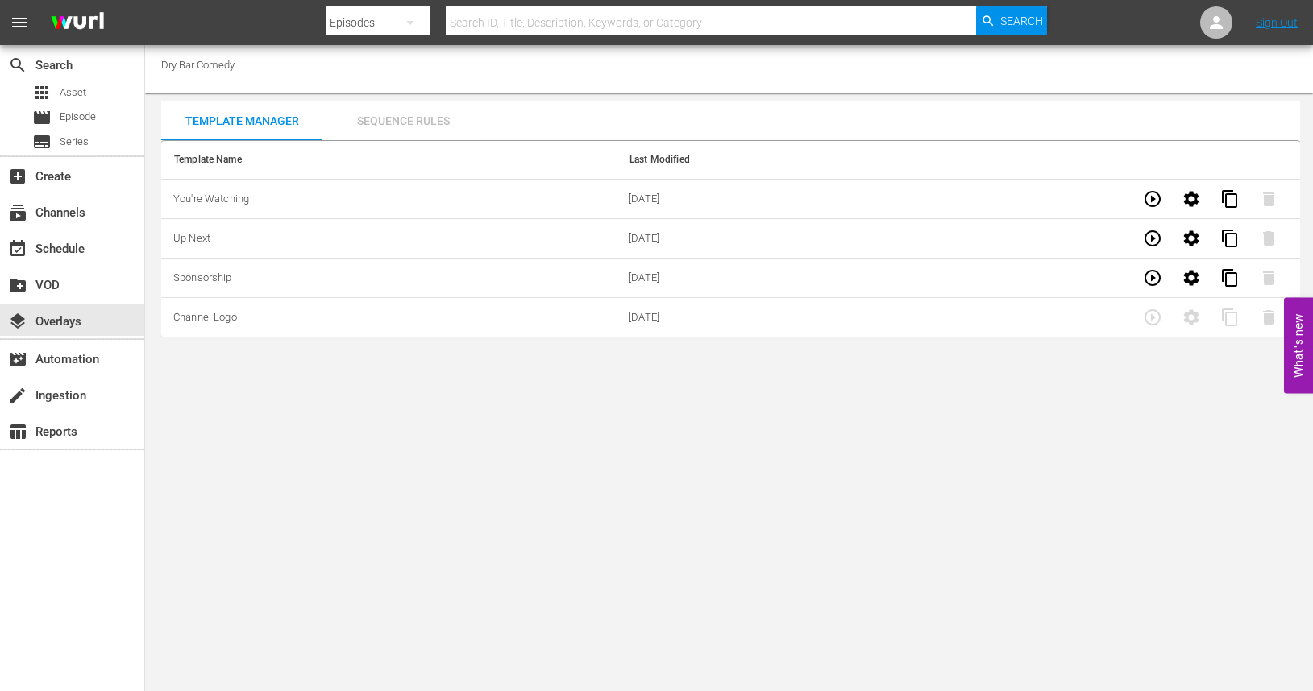
click at [409, 121] on div "Sequence Rules" at bounding box center [402, 121] width 161 height 39
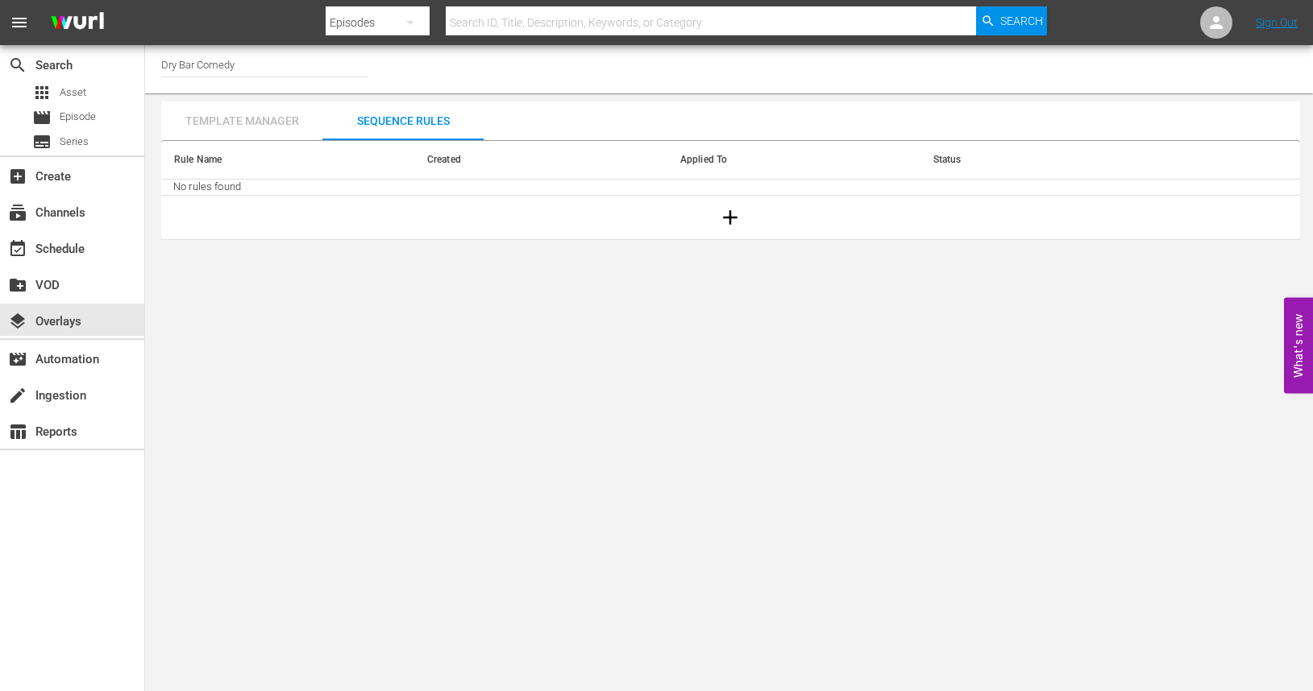
click at [221, 119] on div "Template Manager" at bounding box center [241, 121] width 161 height 39
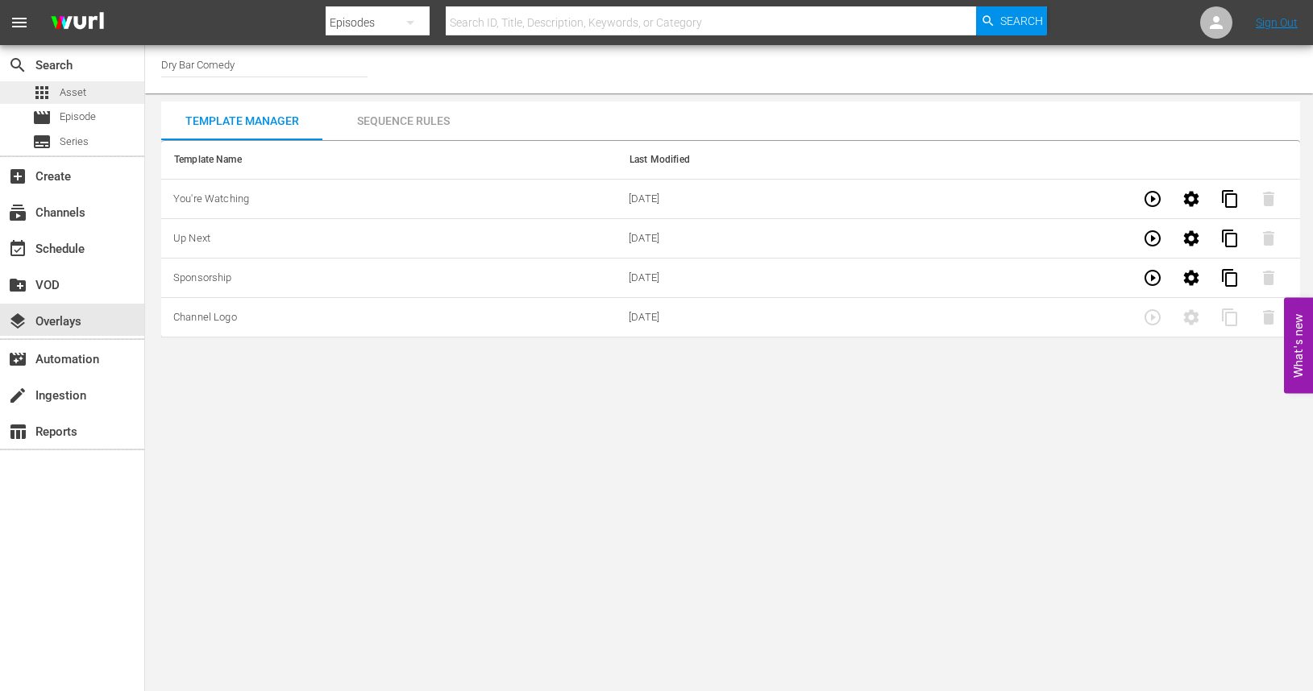
click at [86, 86] on div "apps Asset" at bounding box center [72, 92] width 144 height 23
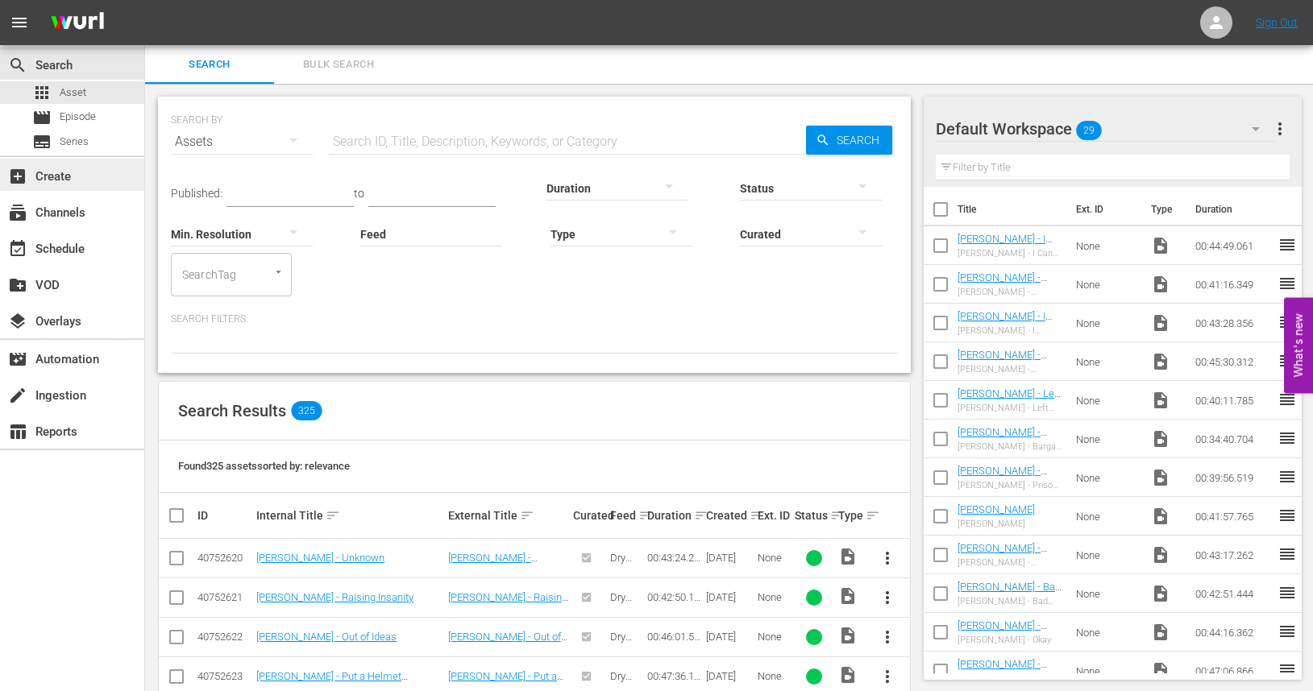
click at [64, 181] on div "add_box Create" at bounding box center [45, 174] width 90 height 15
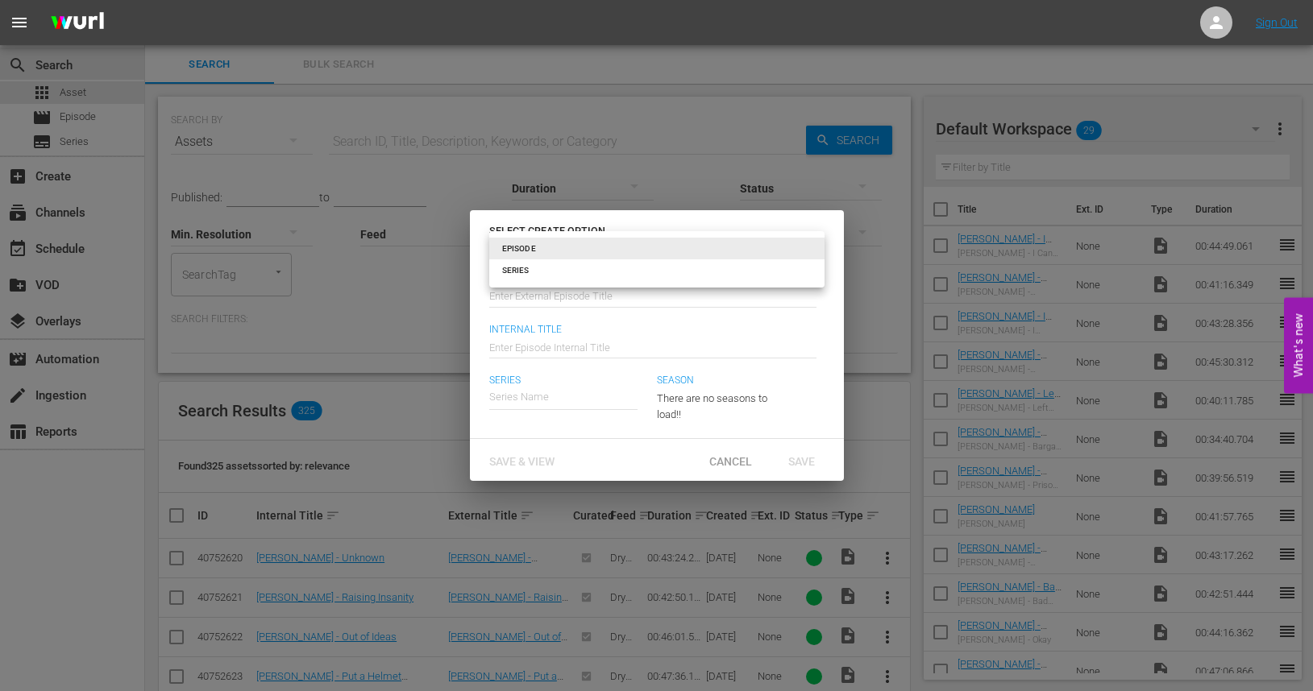
click at [809, 248] on body "menu Sign Out search Search apps Asset movie Episode subtitles Series add_box C…" at bounding box center [656, 345] width 1313 height 691
click at [728, 330] on div at bounding box center [656, 345] width 1313 height 691
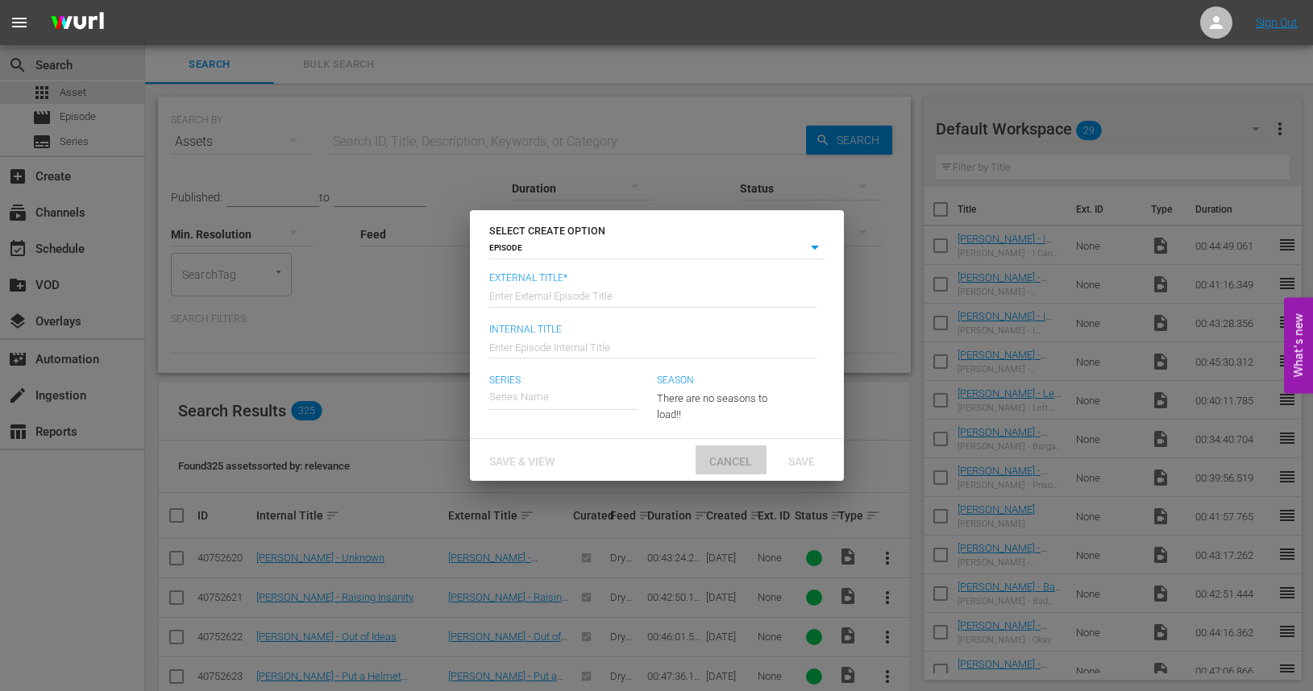
click at [717, 465] on span "Cancel" at bounding box center [730, 461] width 68 height 13
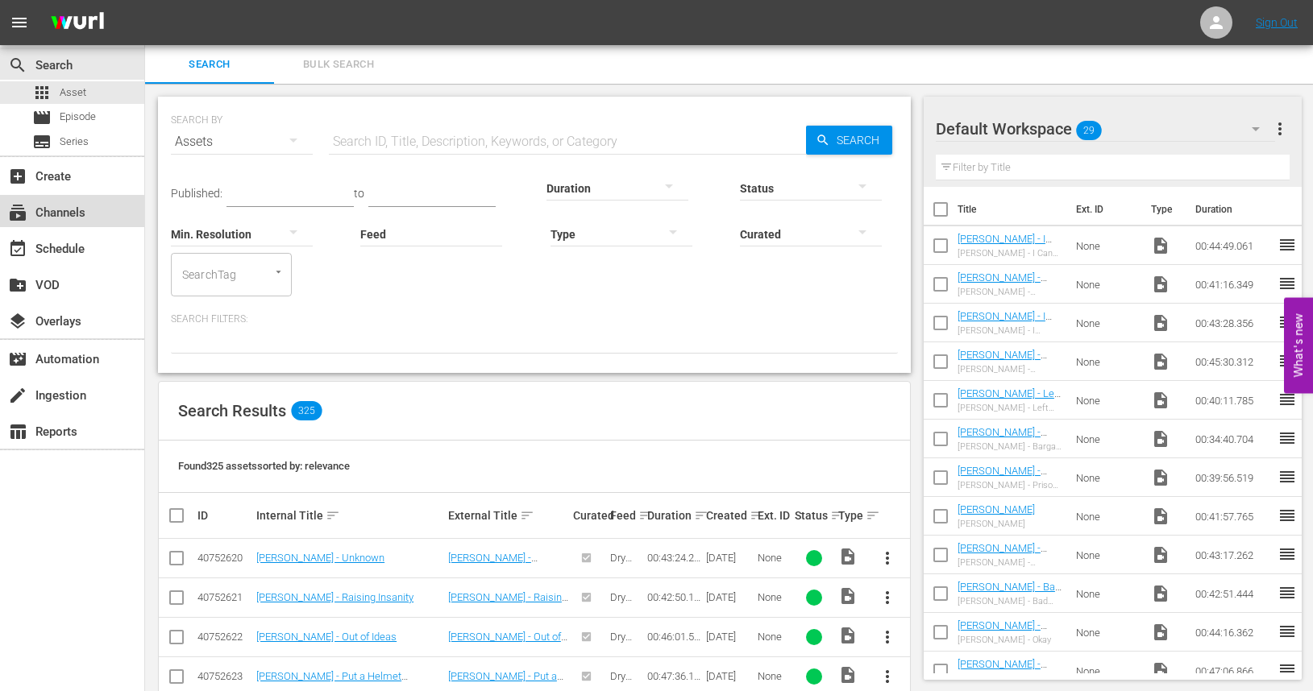
click at [59, 217] on div "subscriptions Channels" at bounding box center [45, 210] width 90 height 15
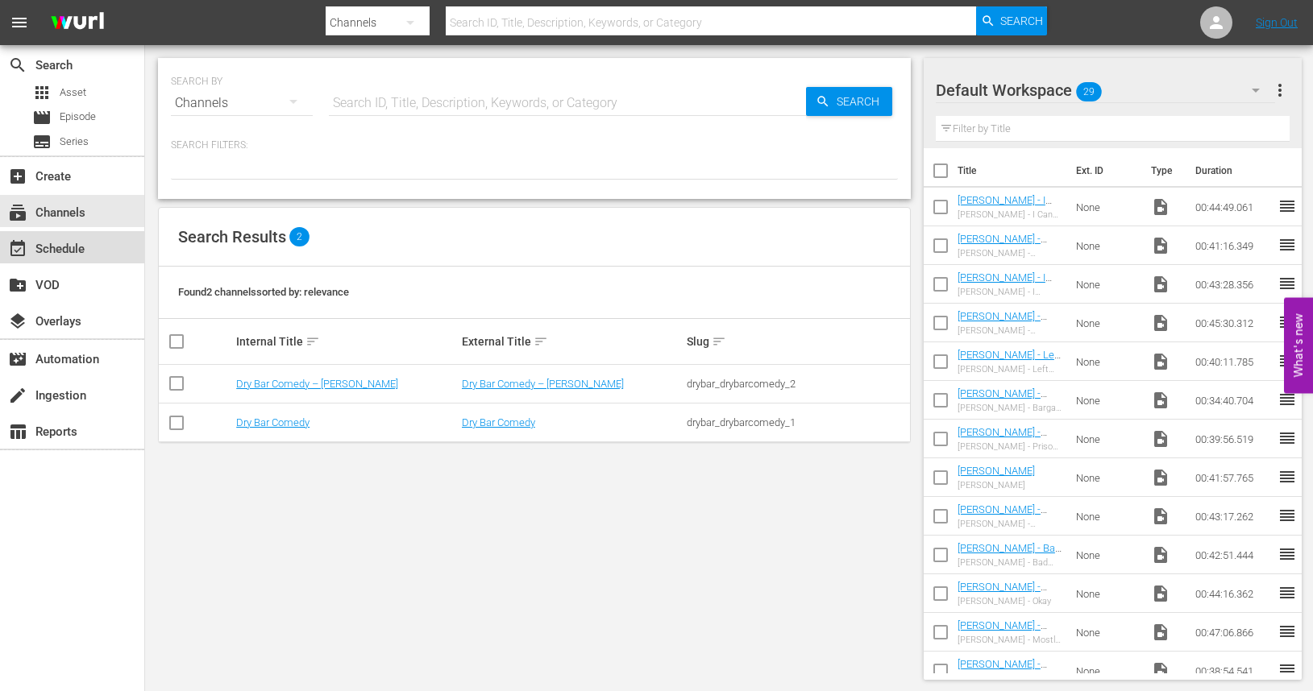
click at [65, 251] on div "event_available Schedule" at bounding box center [45, 246] width 90 height 15
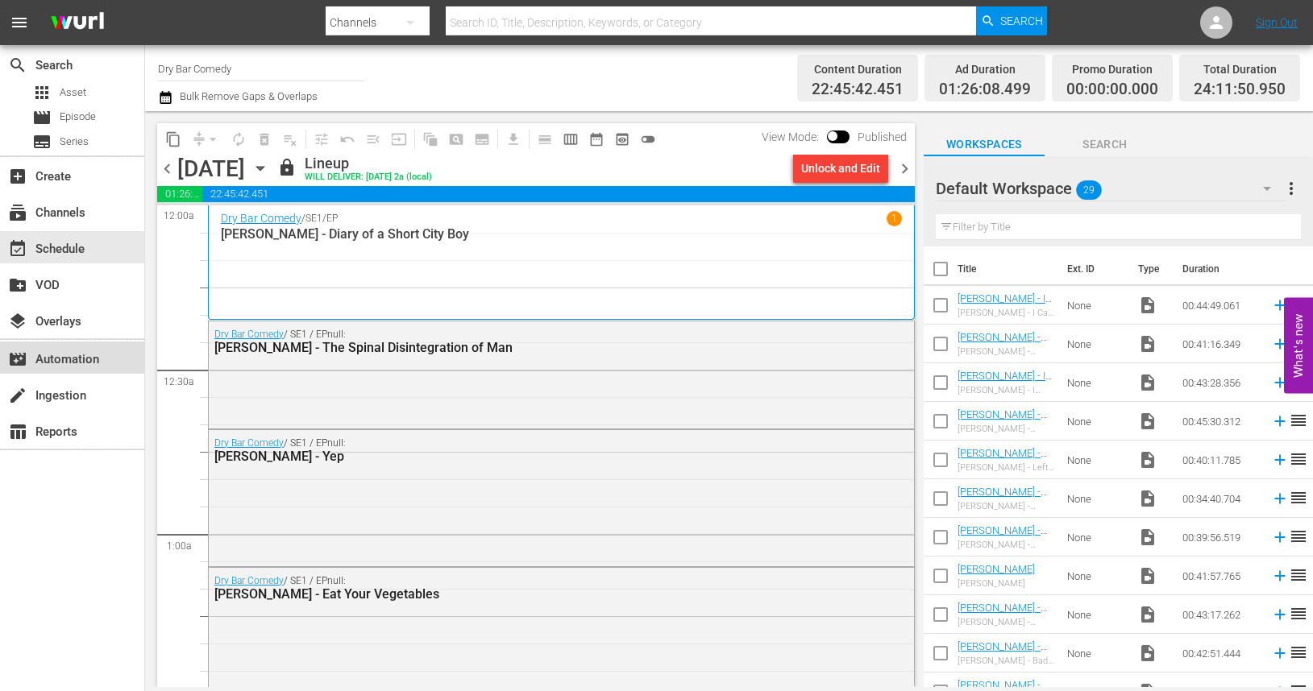
click at [89, 369] on div "movie_filter Automation" at bounding box center [72, 358] width 144 height 32
